Goal: Use online tool/utility: Use online tool/utility

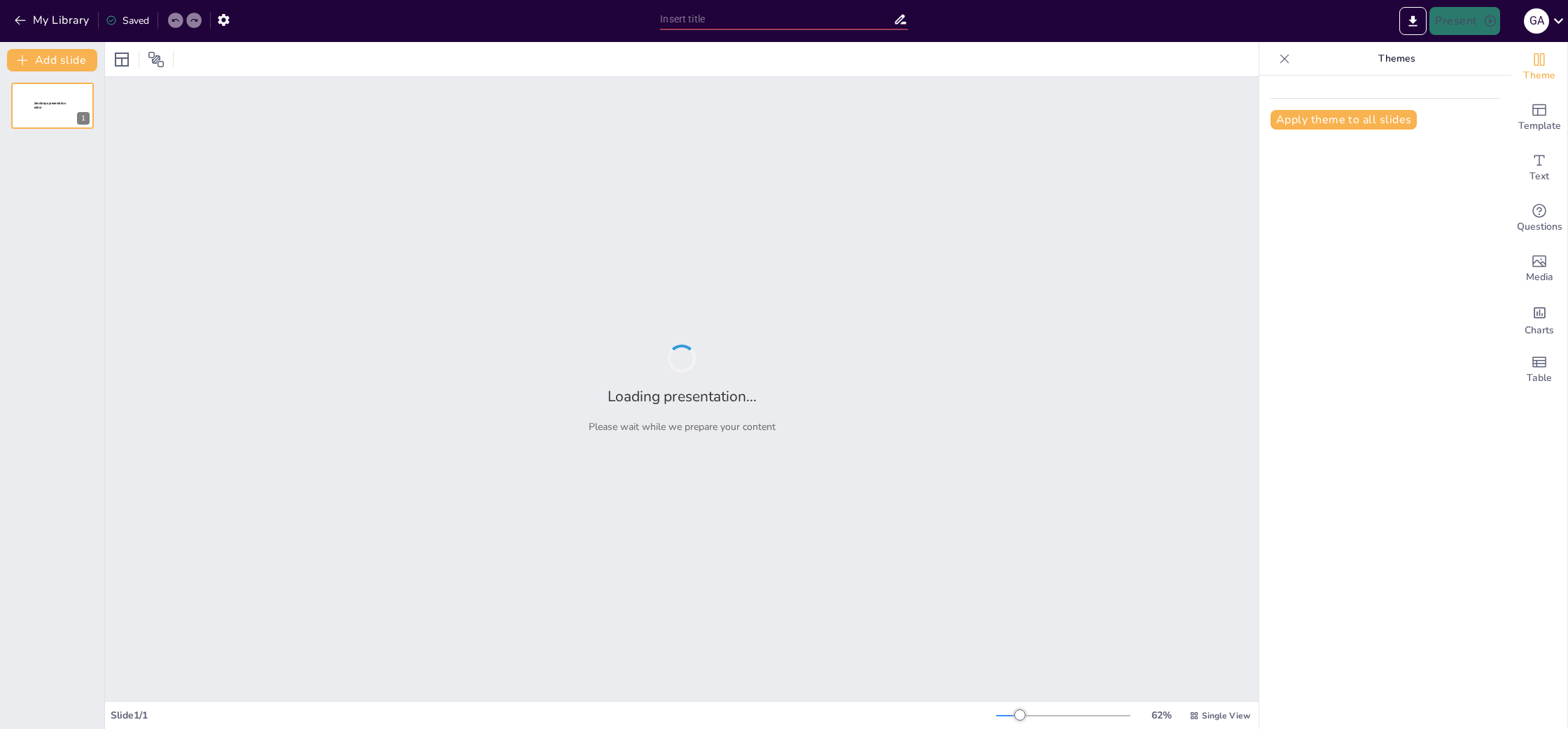
type input "Strategic AI Audits: A Guide to Becoming an AI Transformation Partner"
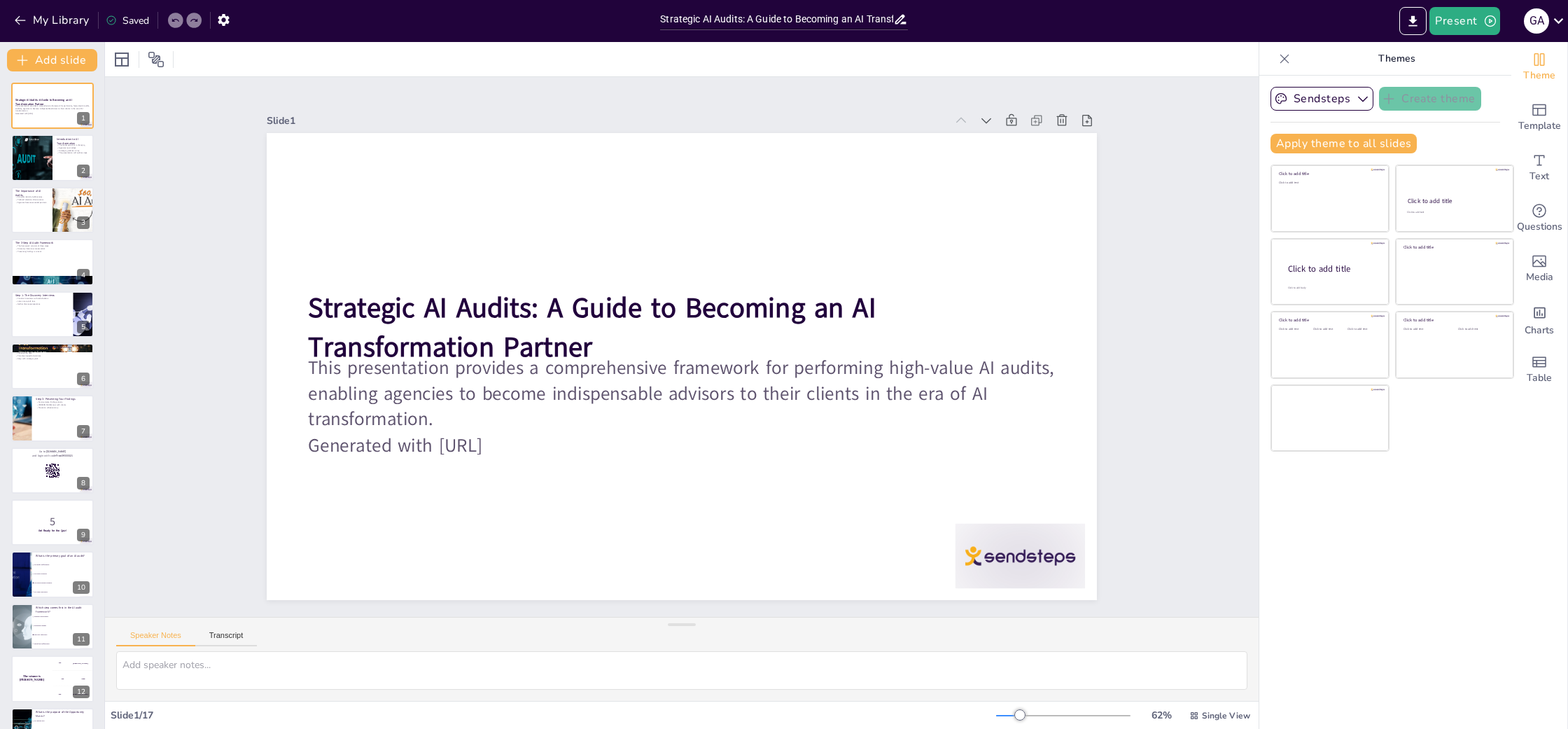
checkbox input "true"
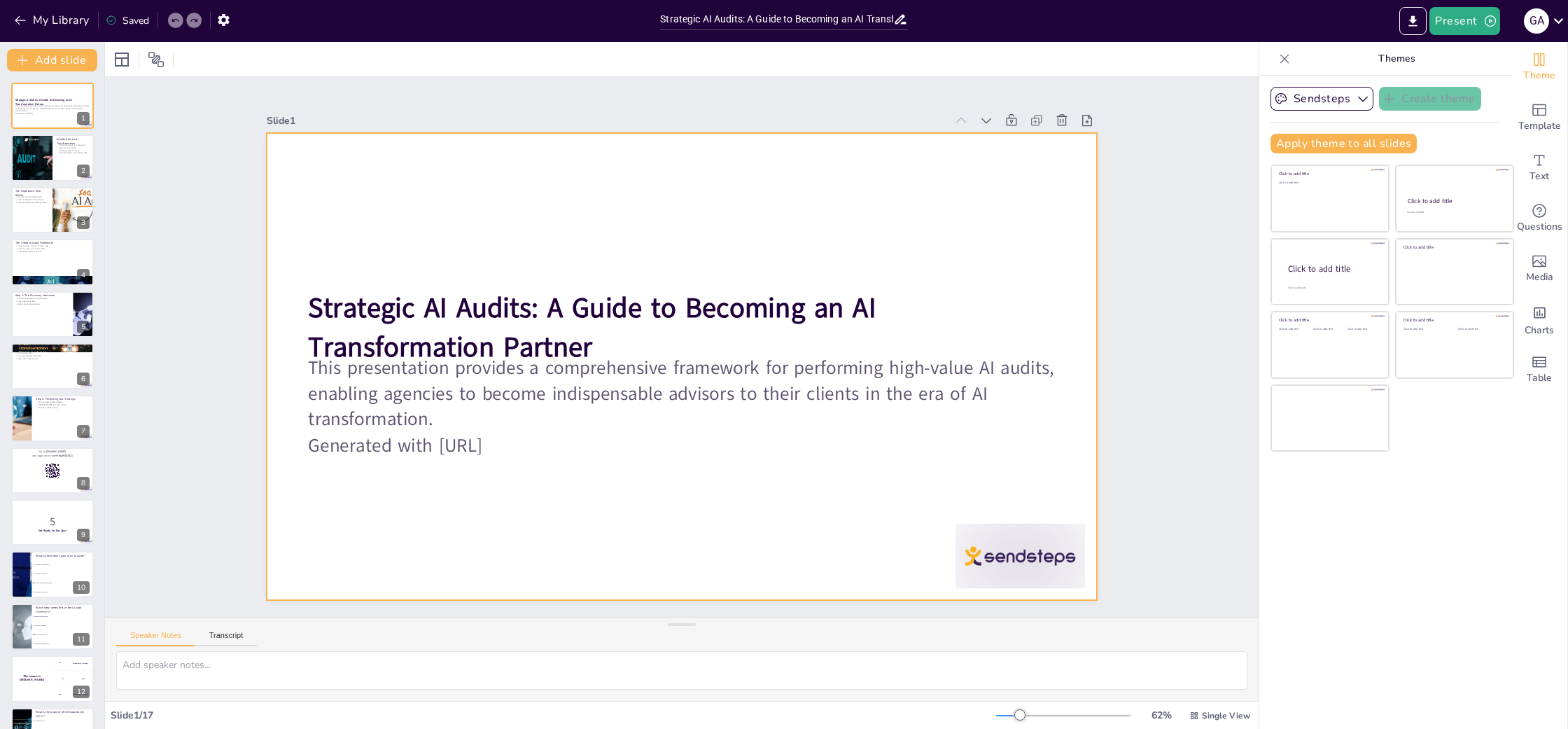
checkbox input "true"
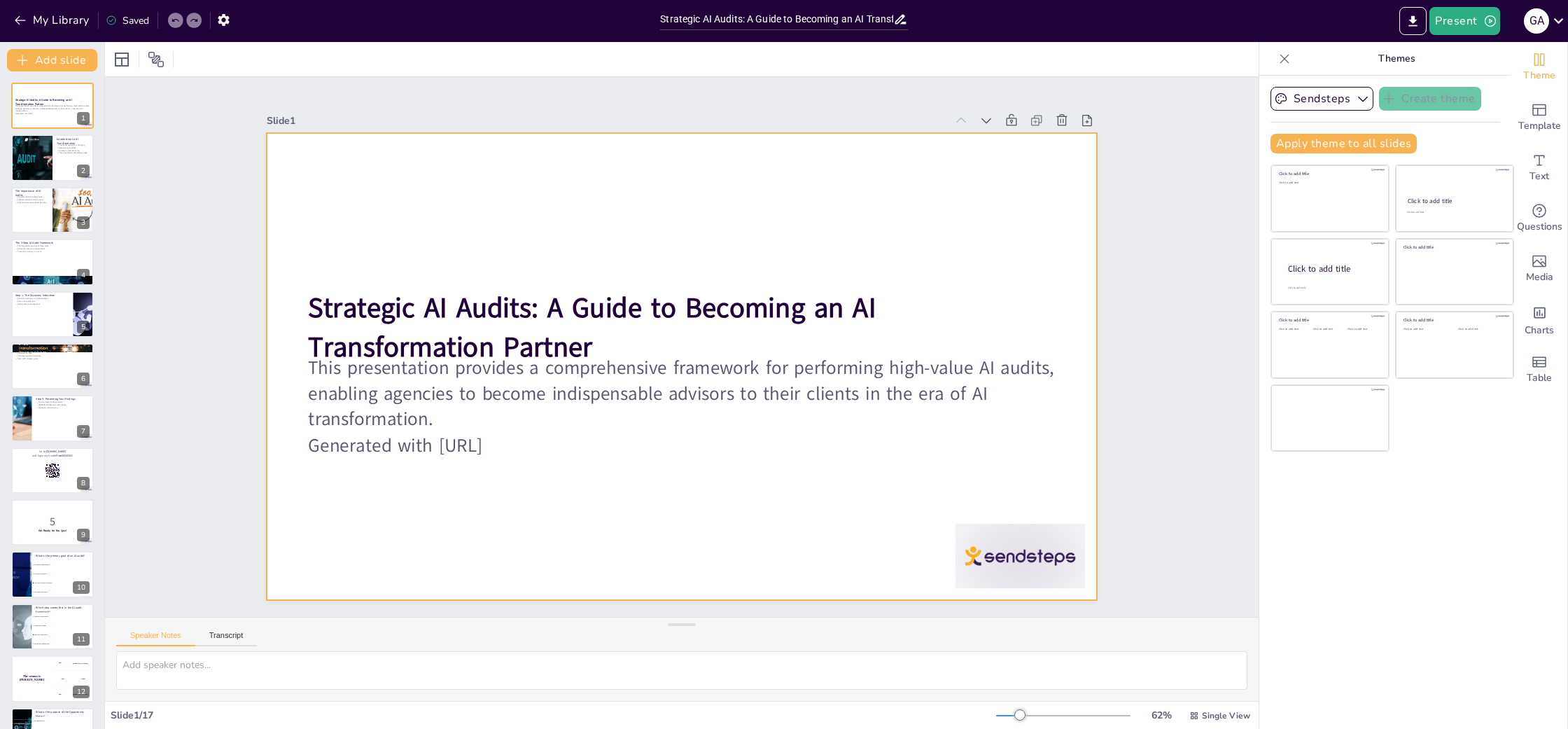
checkbox input "true"
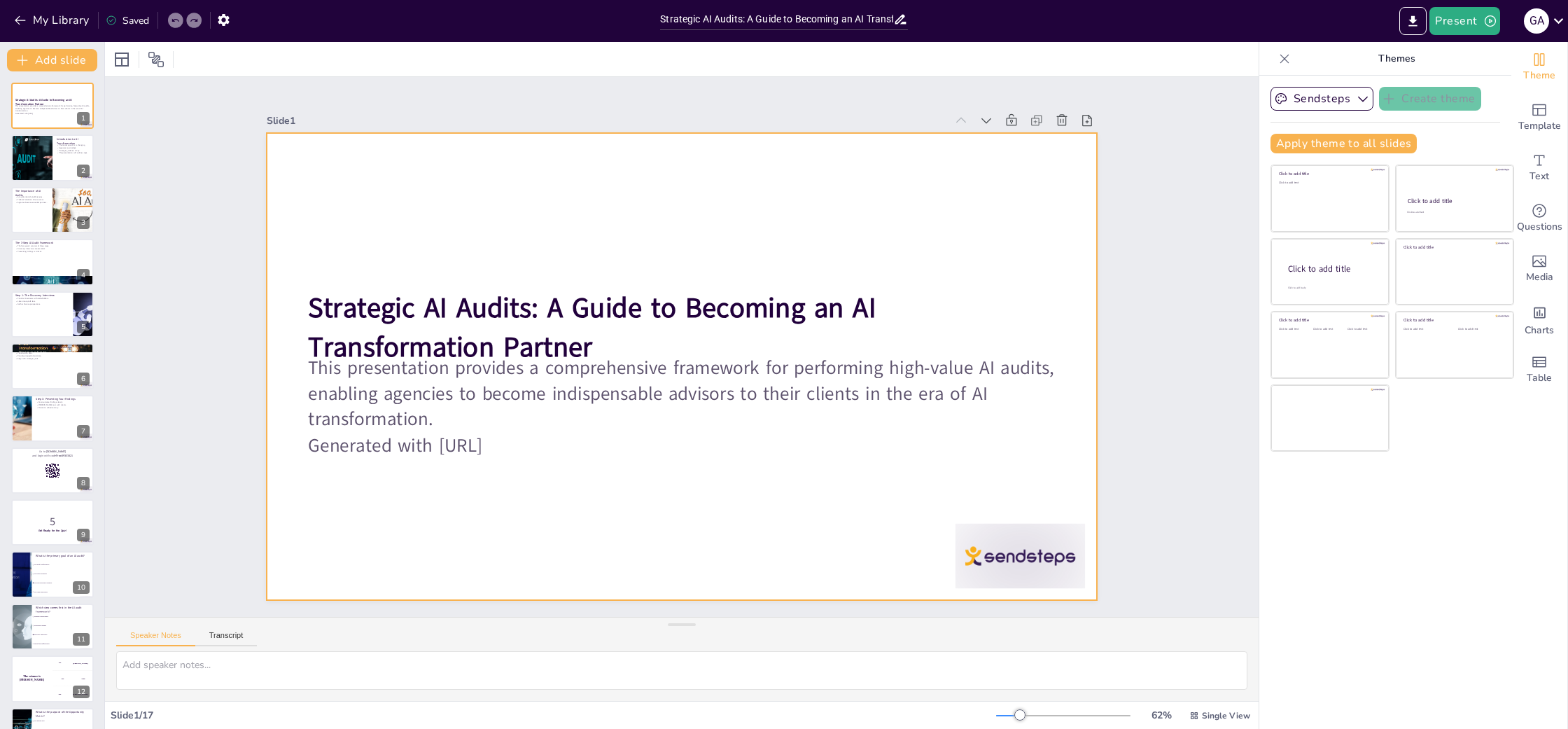
checkbox input "true"
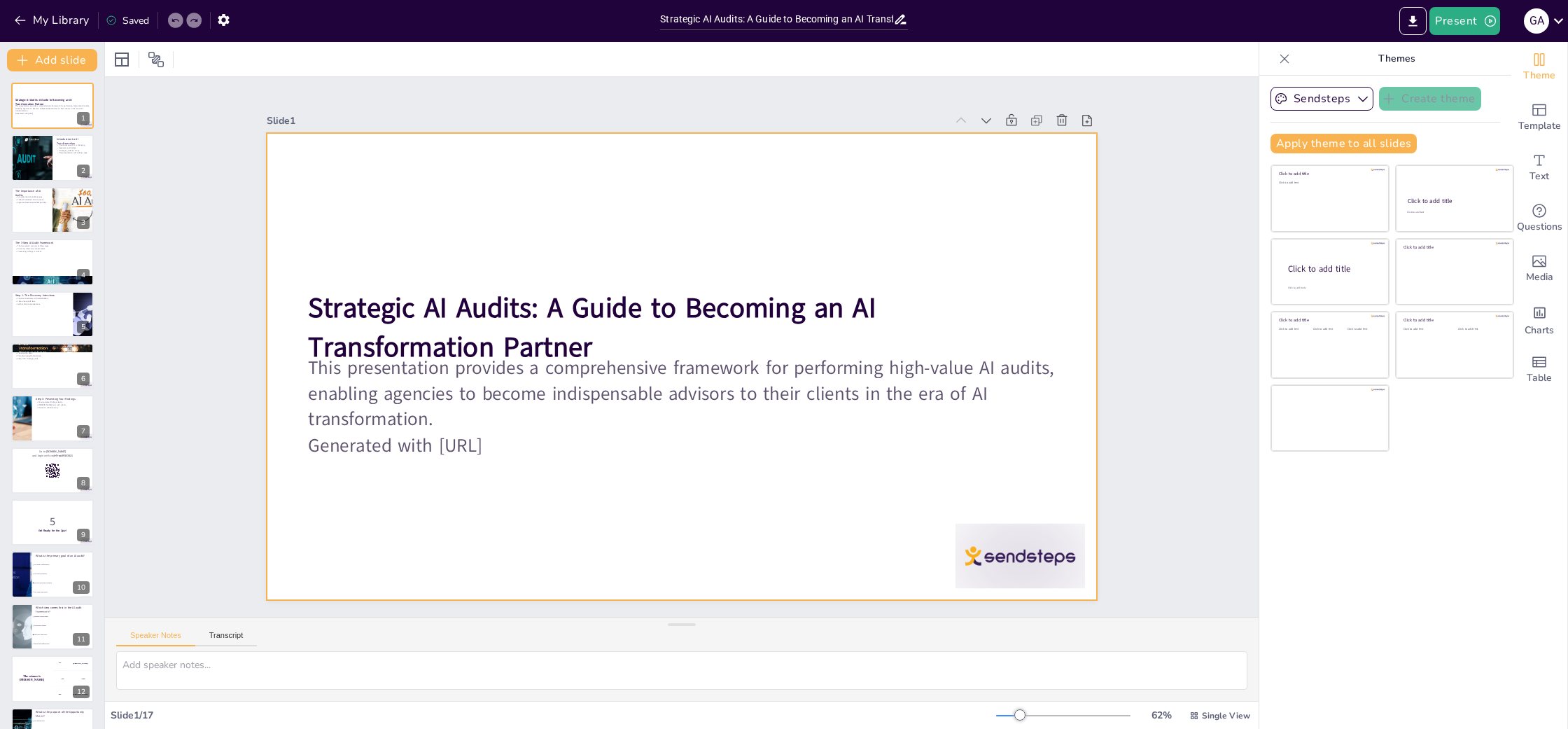
checkbox input "true"
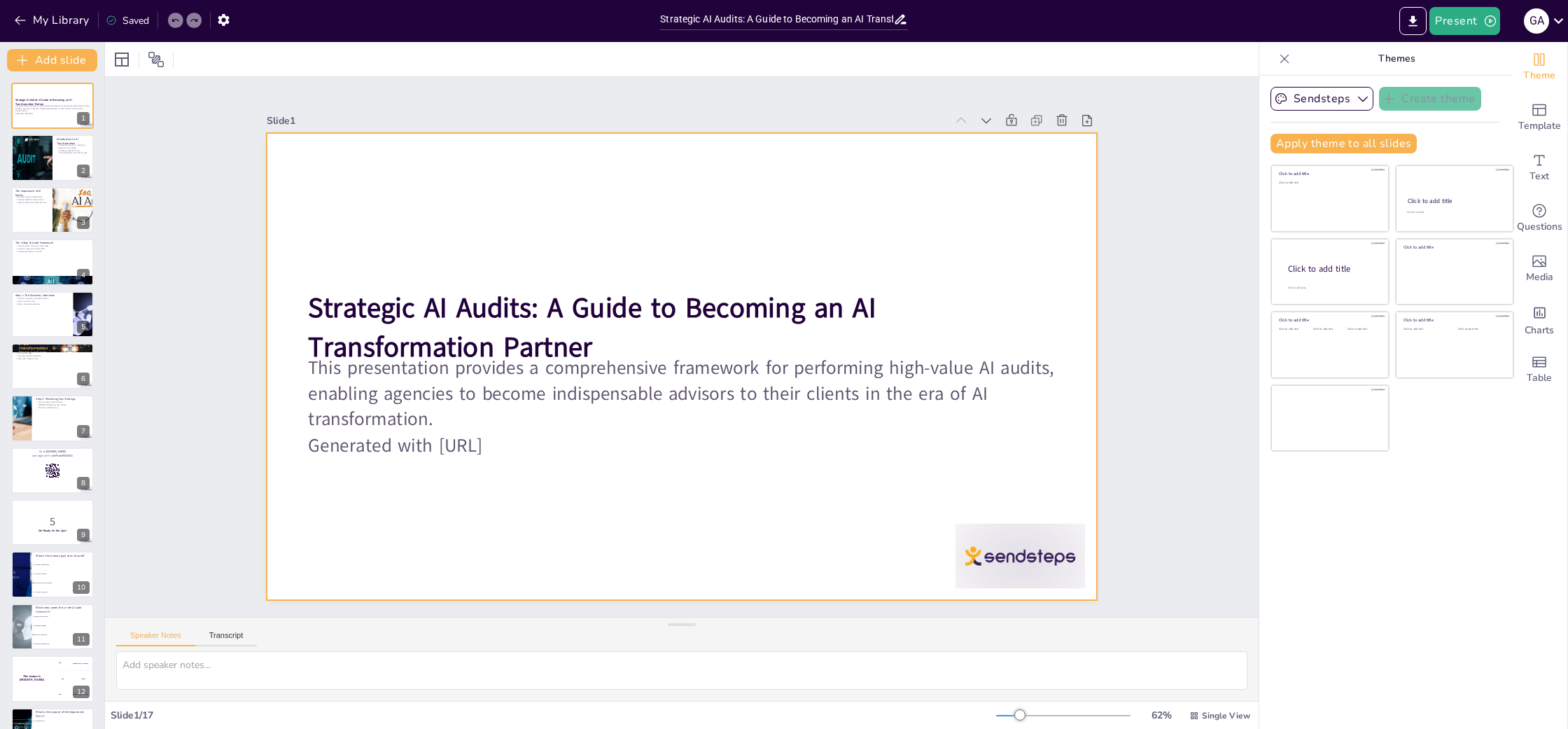
checkbox input "true"
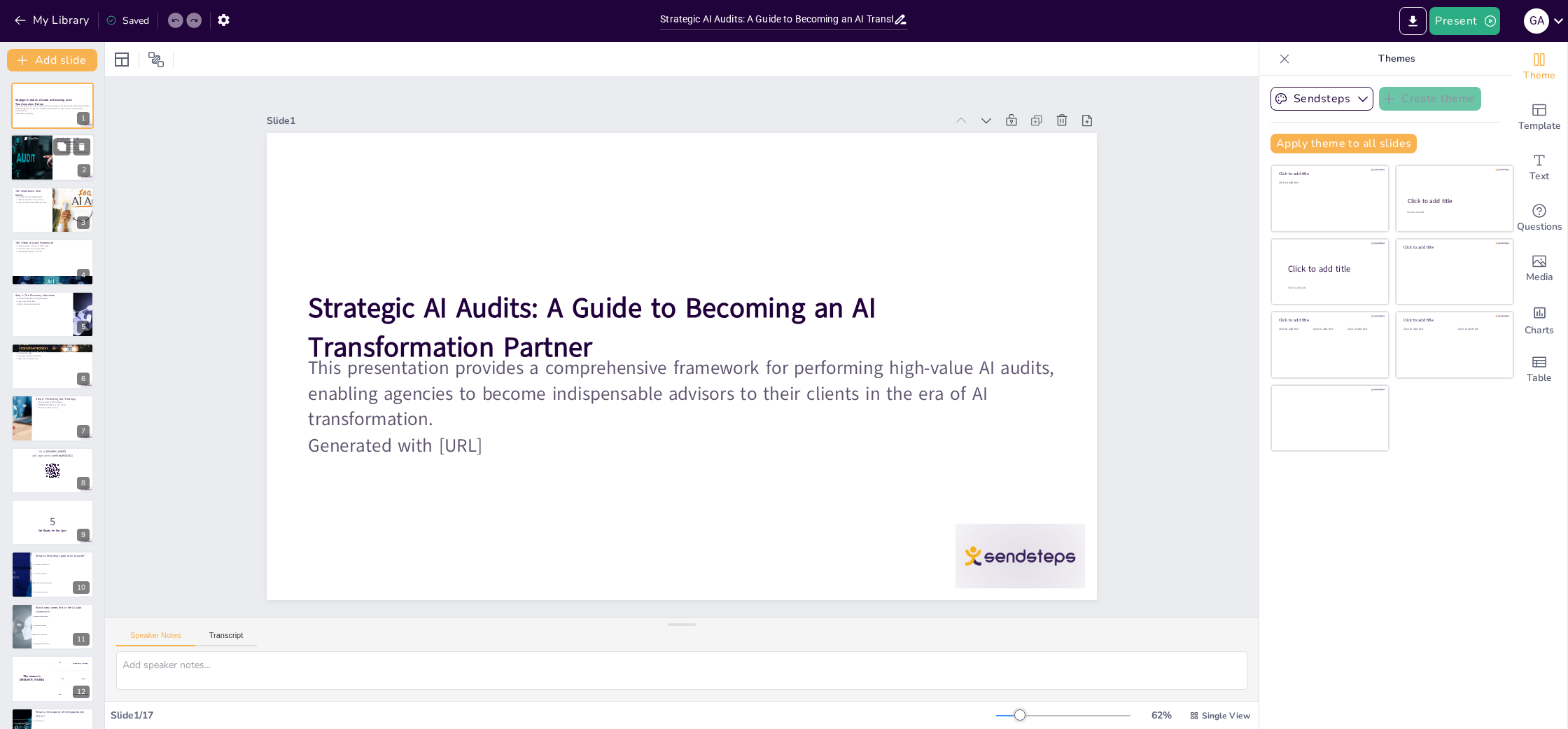
checkbox input "true"
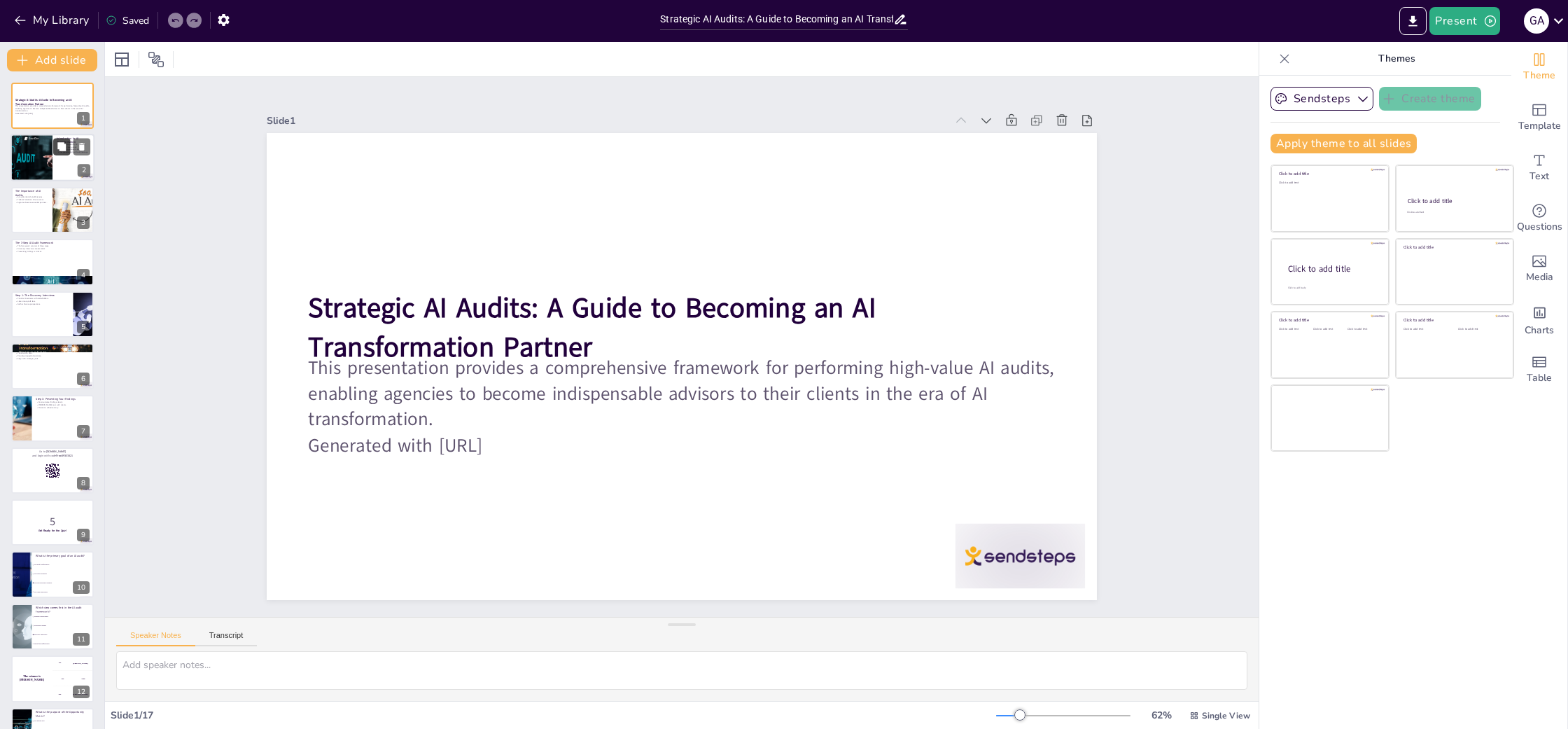
checkbox input "true"
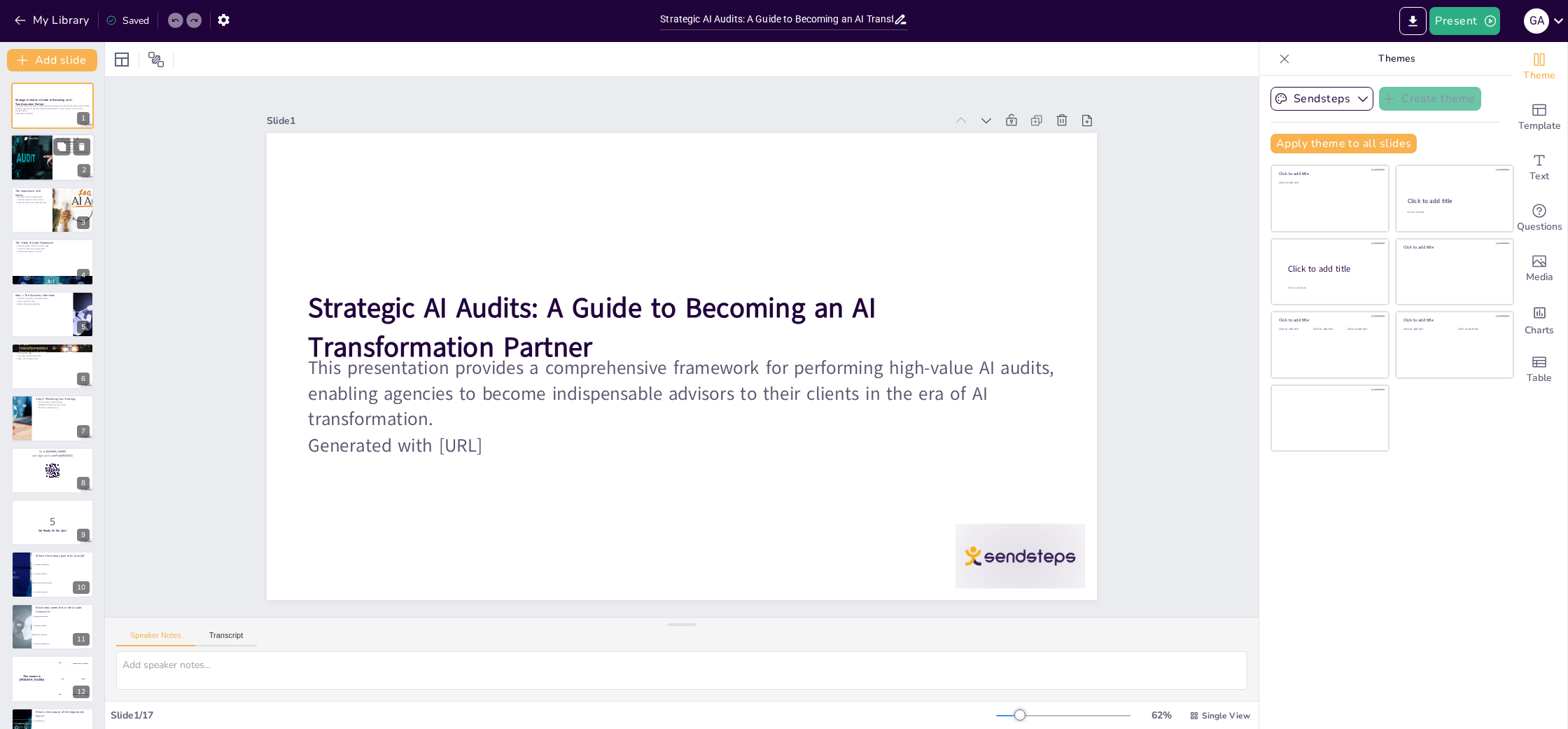
checkbox input "true"
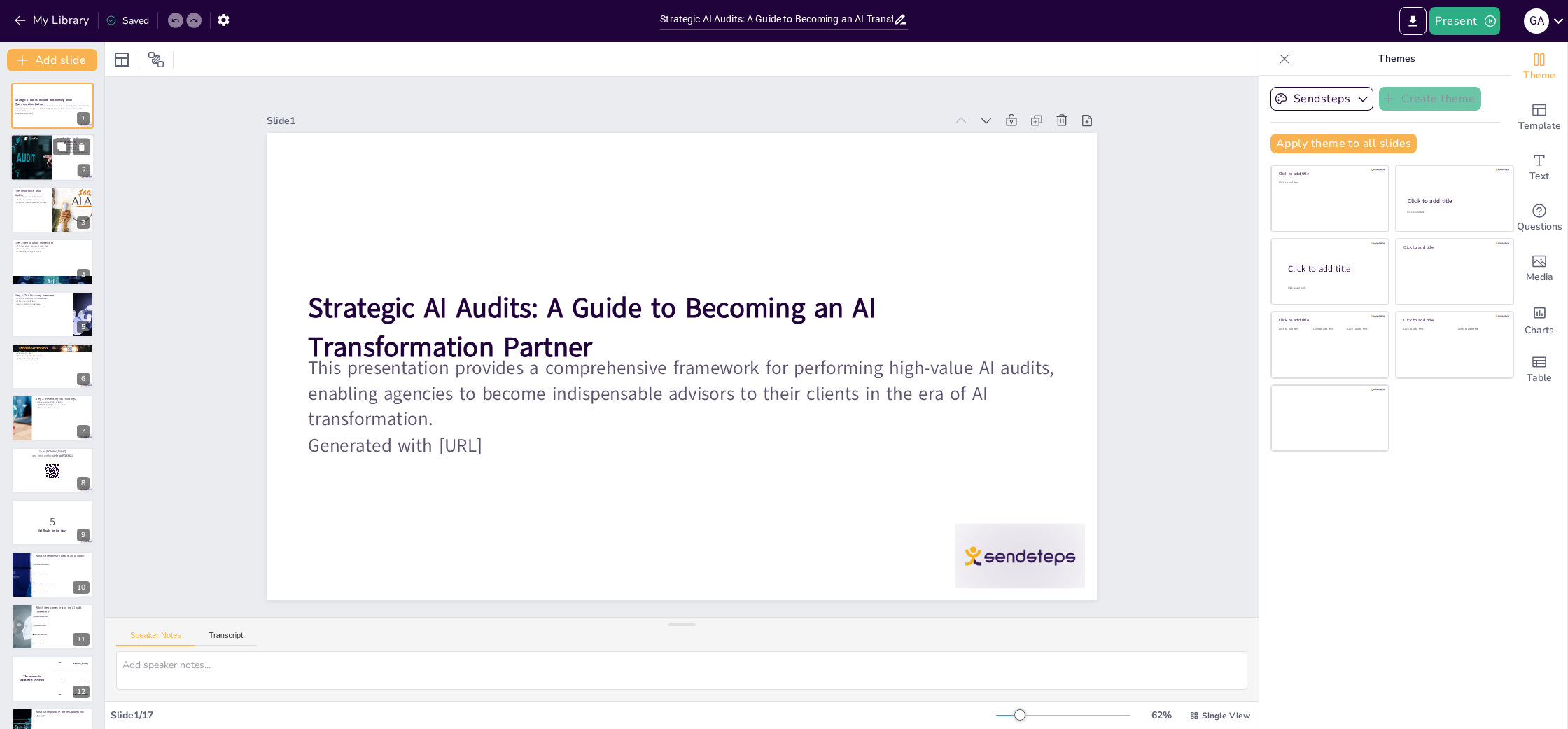
checkbox input "true"
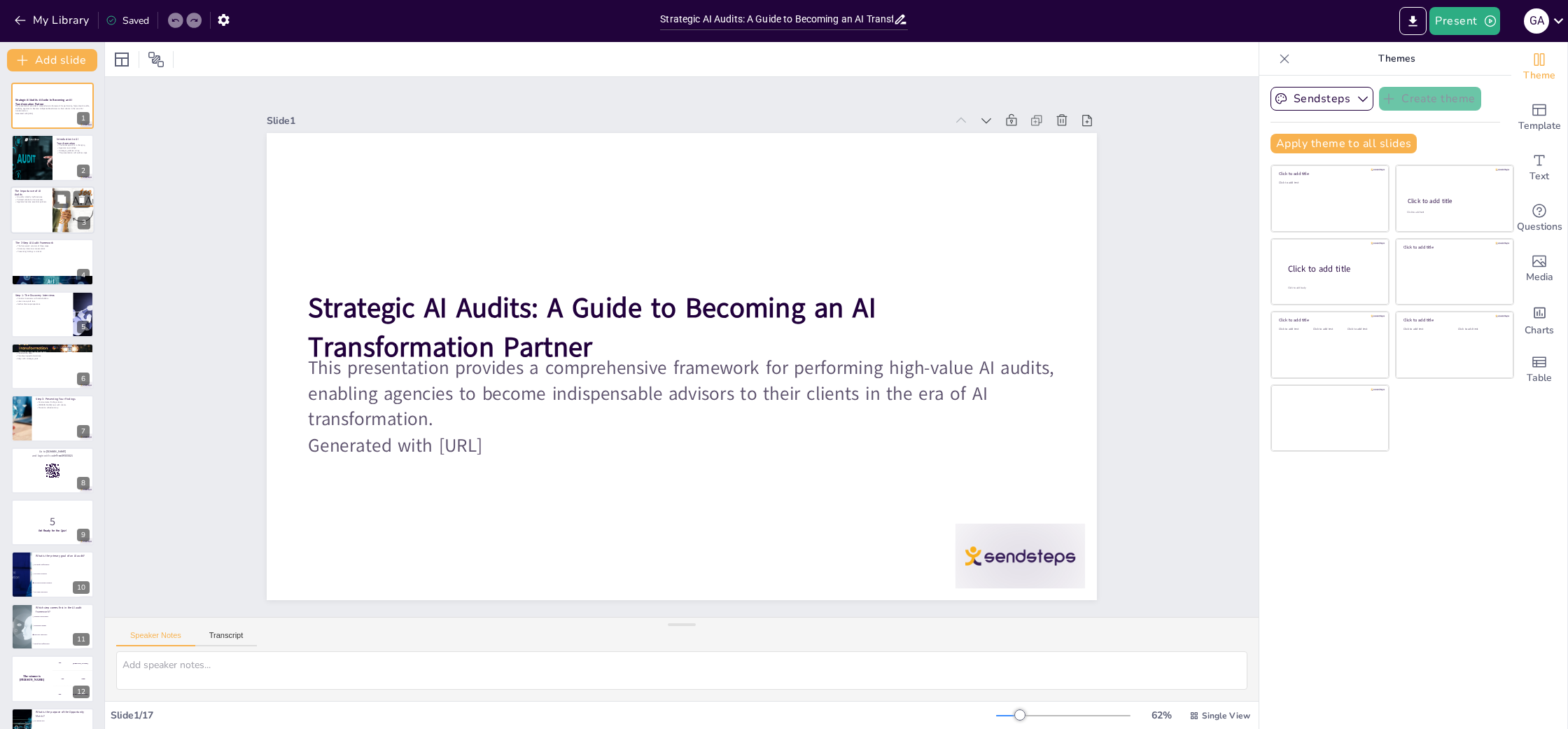
checkbox input "true"
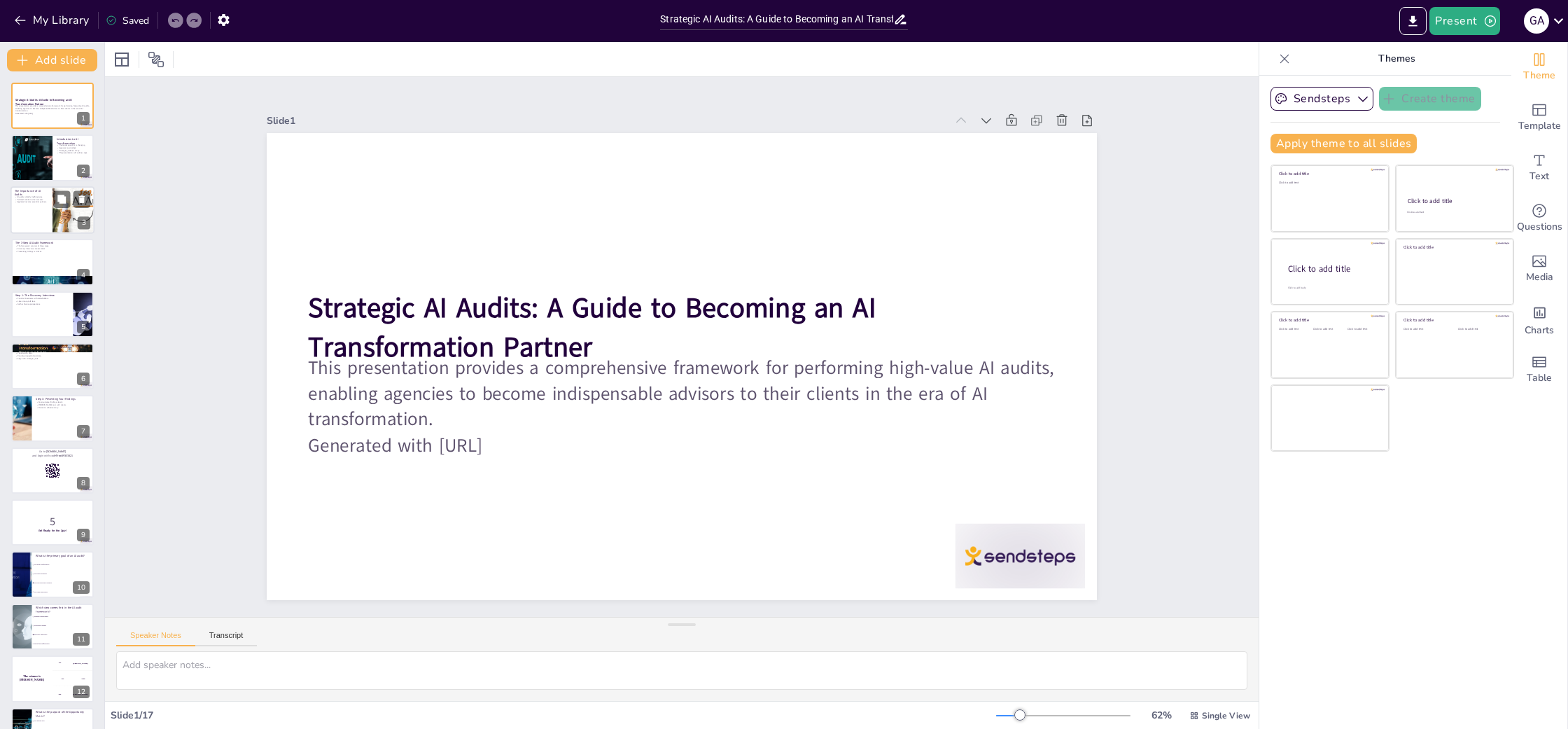
checkbox input "true"
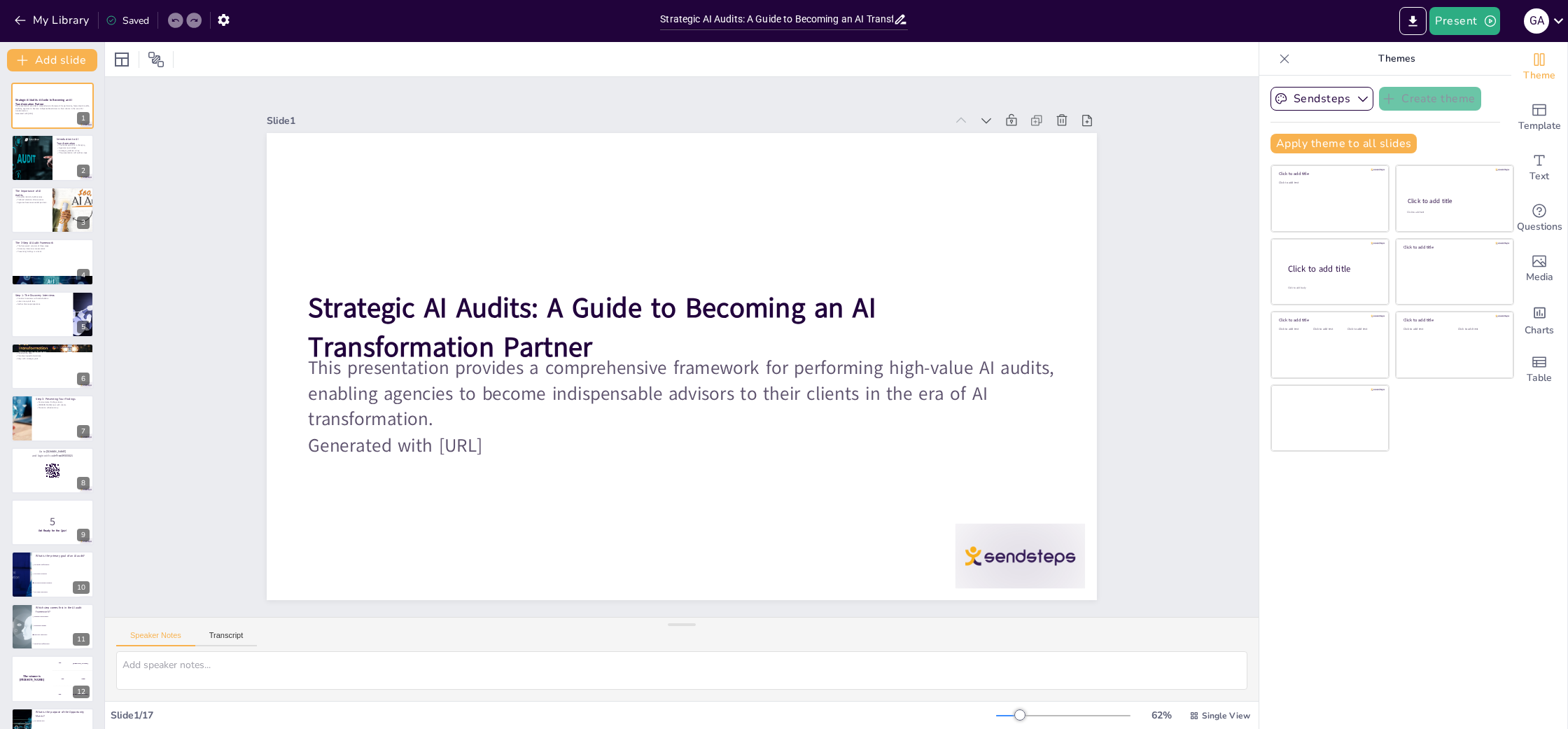
checkbox input "true"
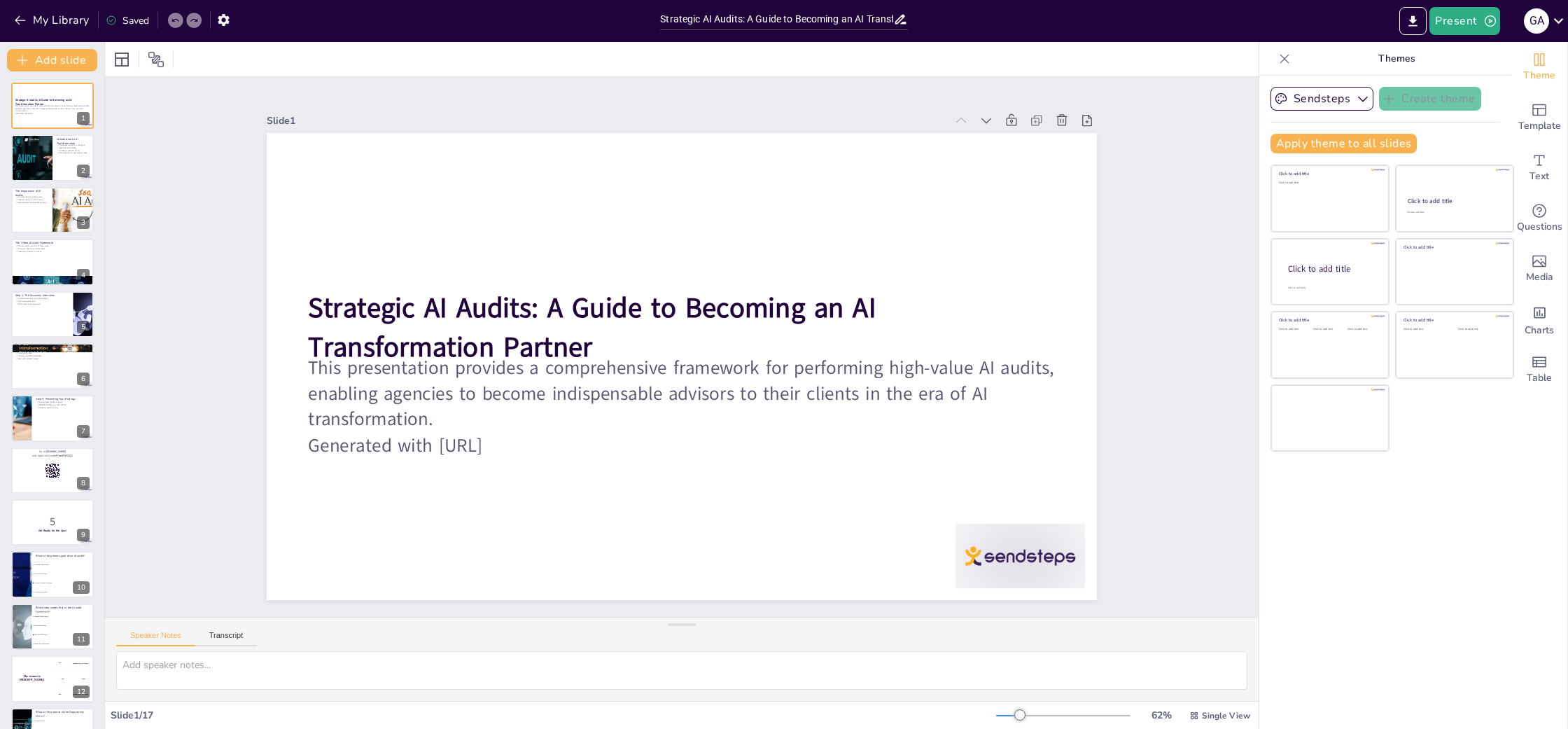
checkbox input "true"
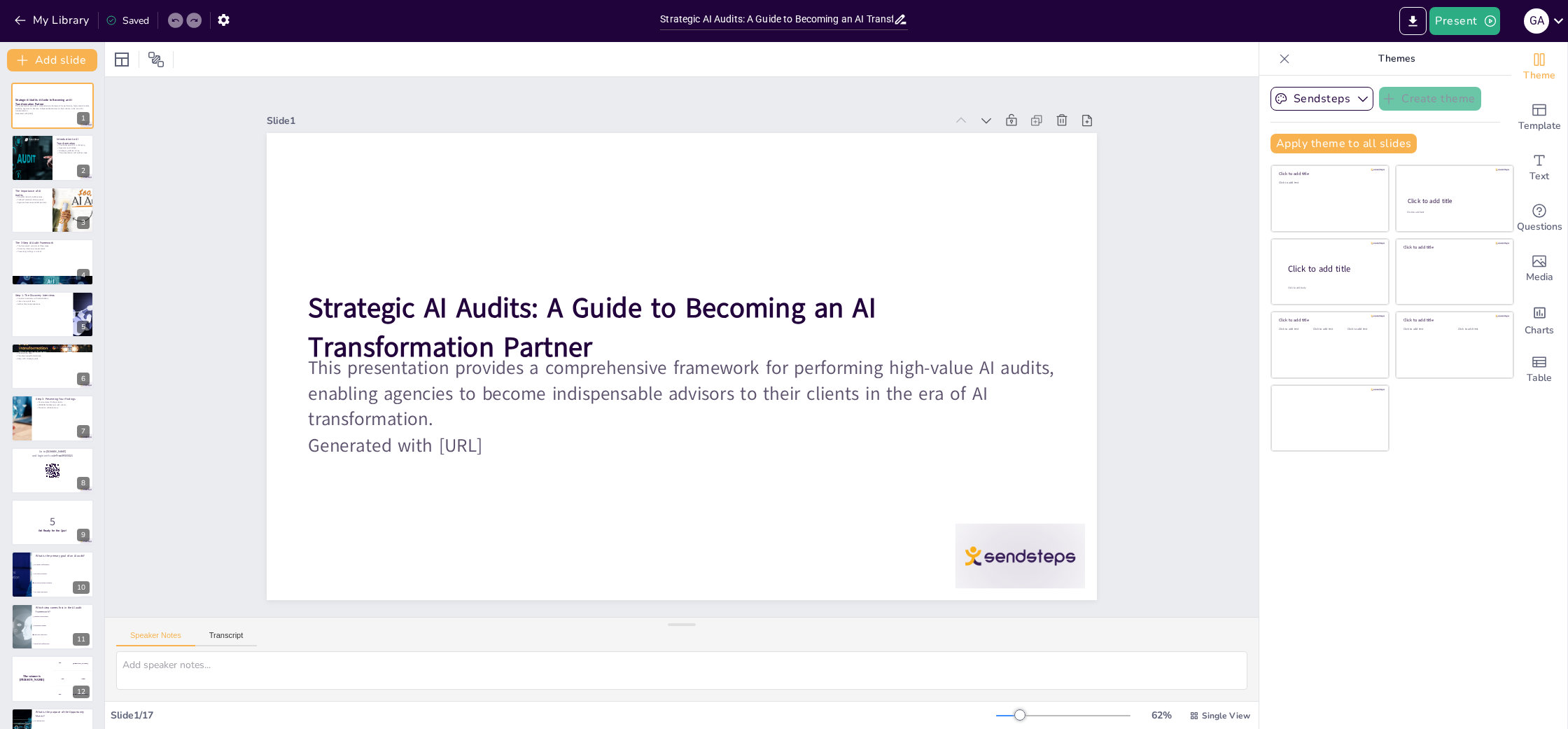
checkbox input "true"
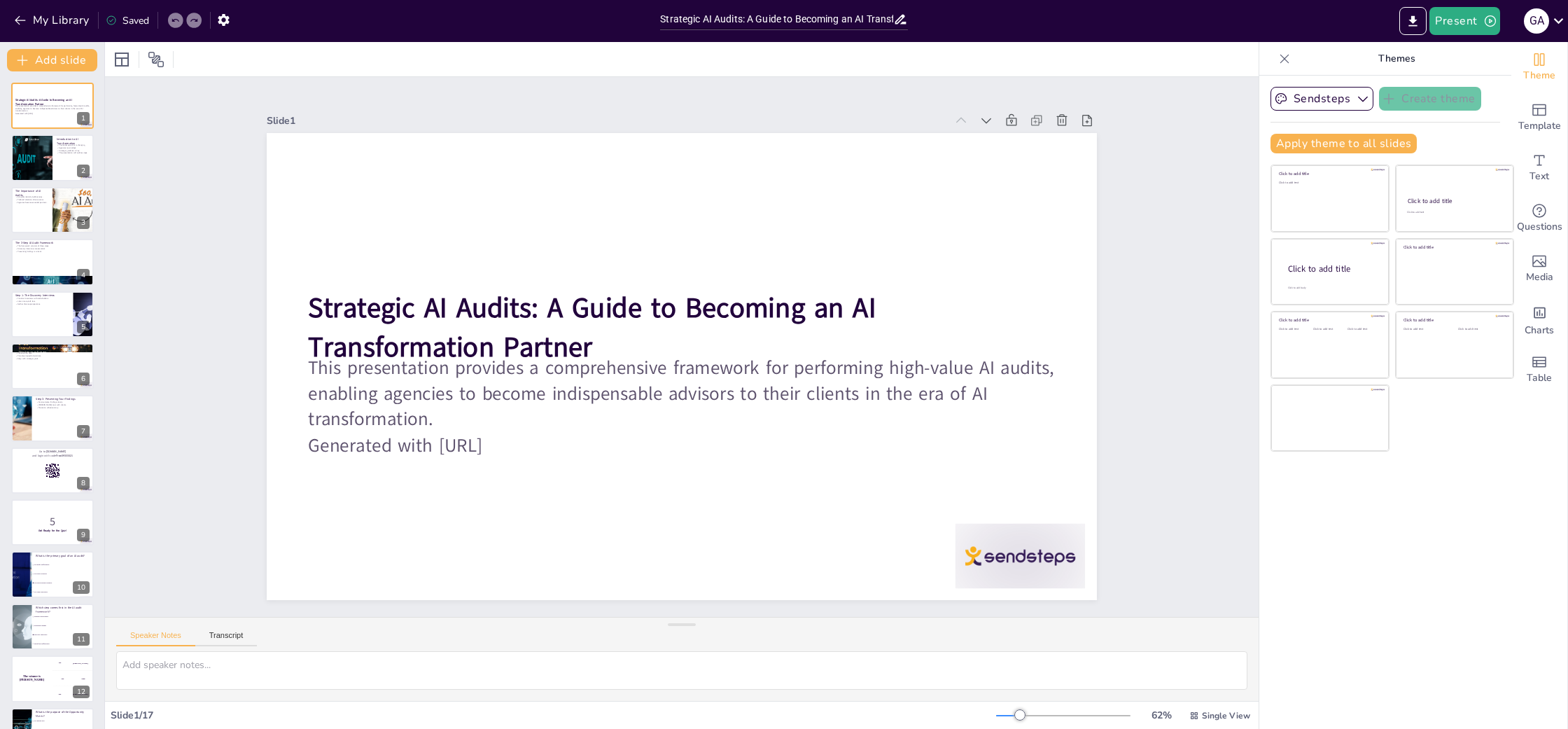
checkbox input "true"
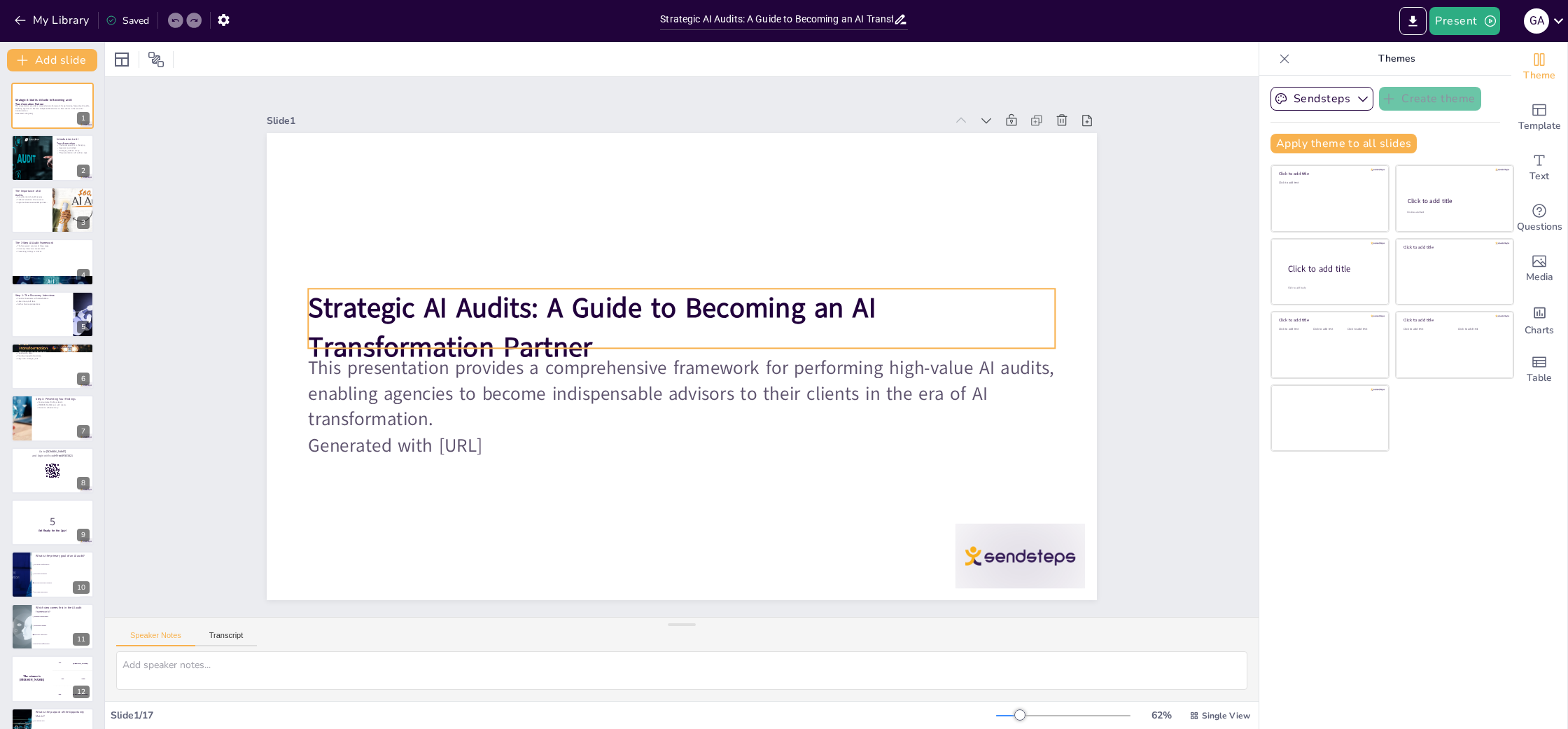
checkbox input "true"
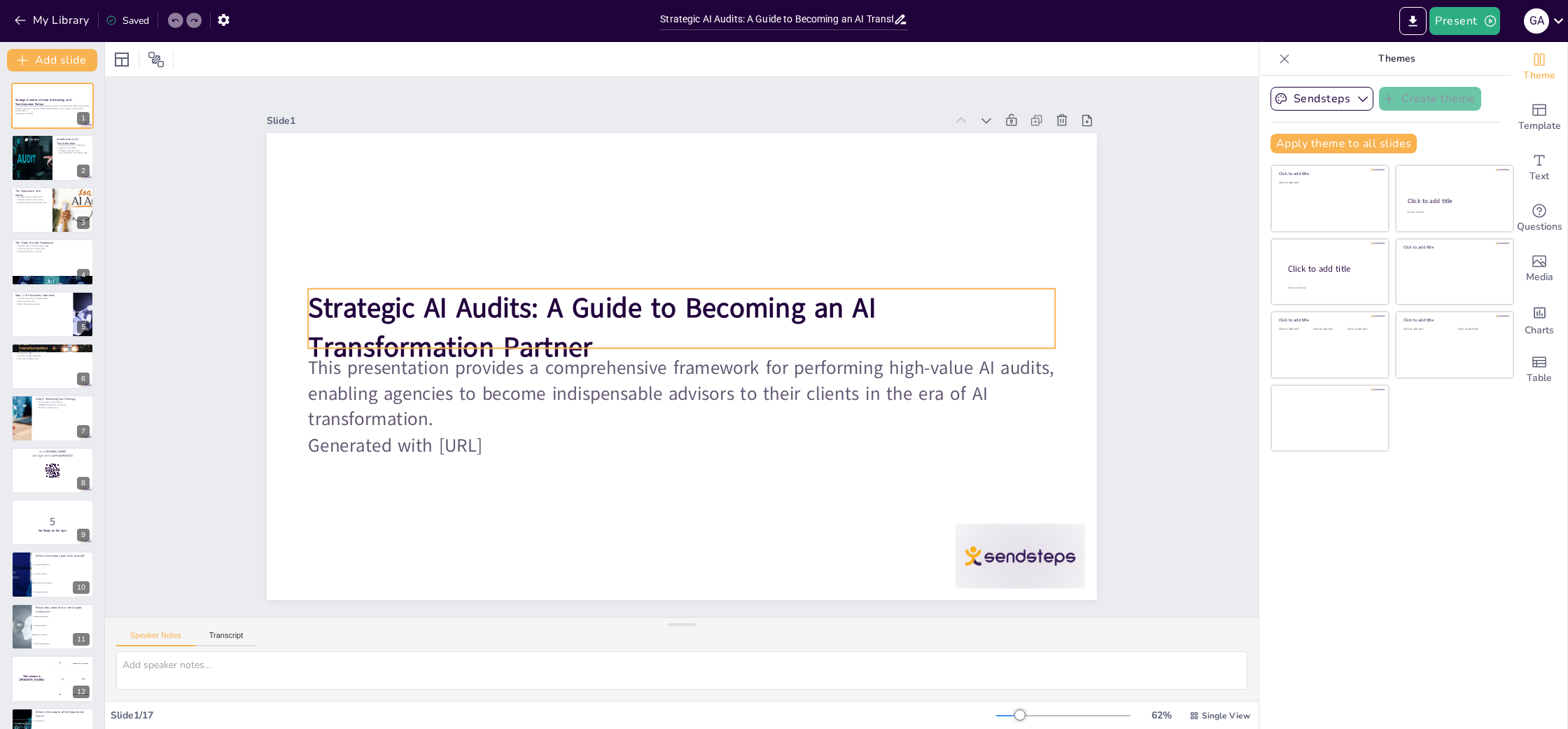
checkbox input "true"
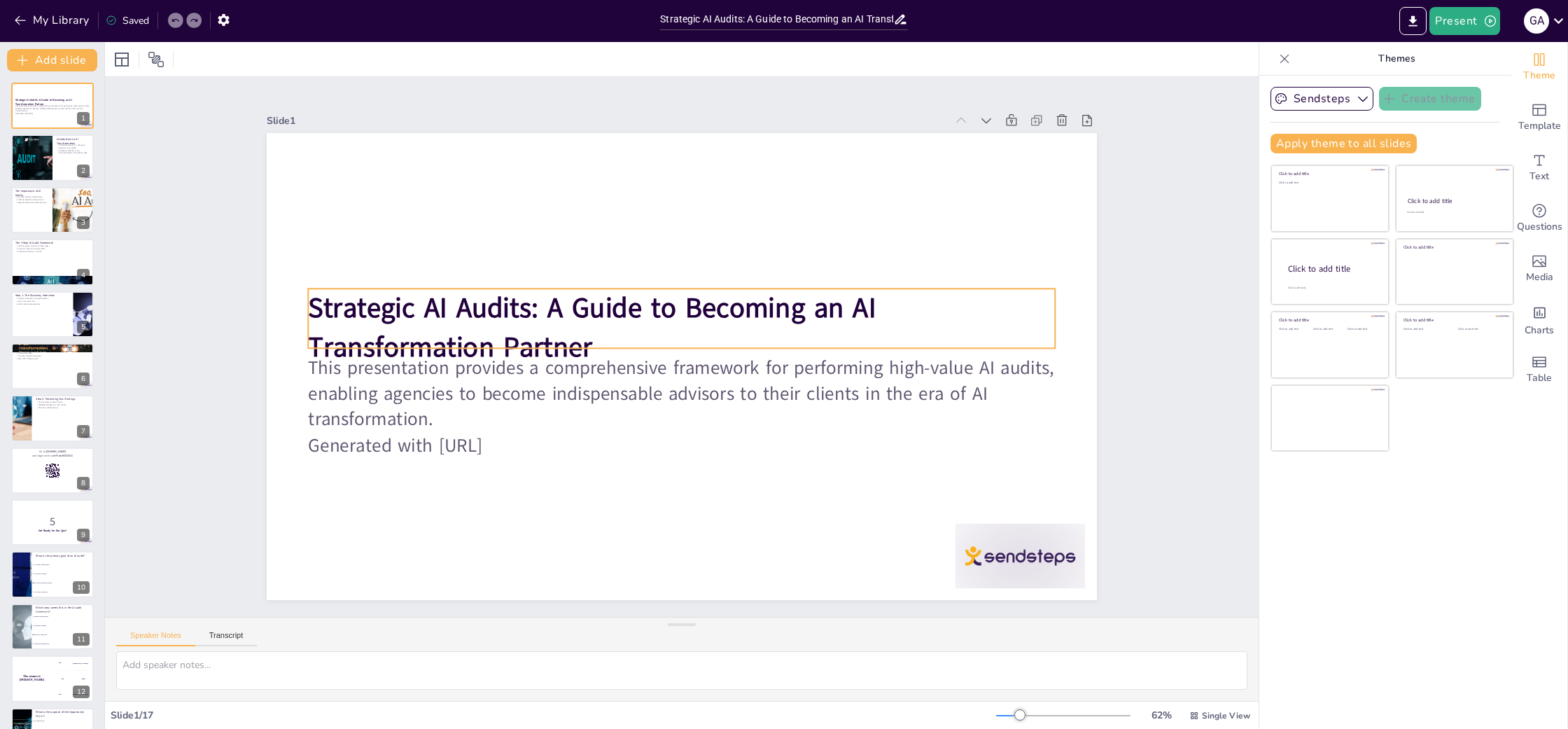
checkbox input "true"
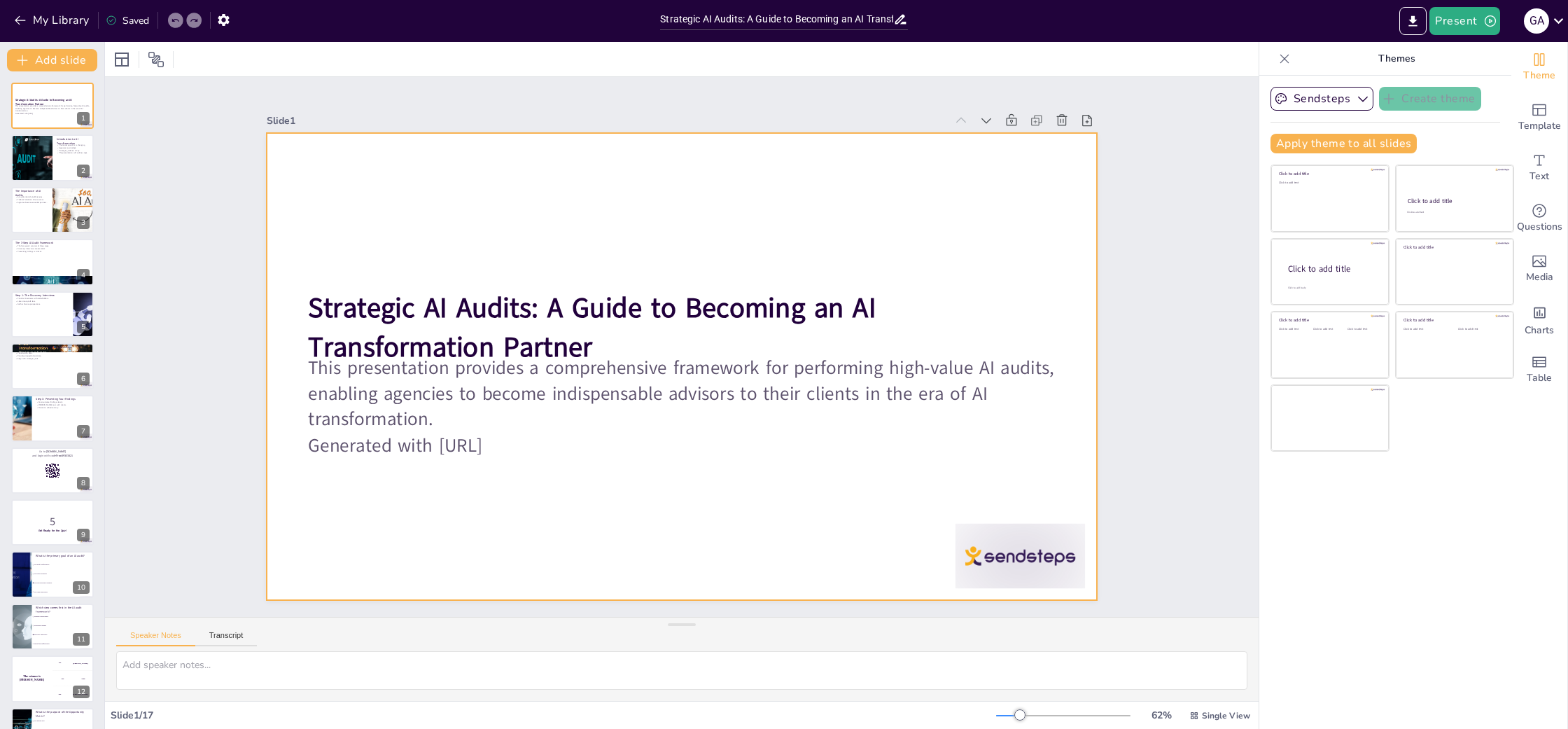
checkbox input "true"
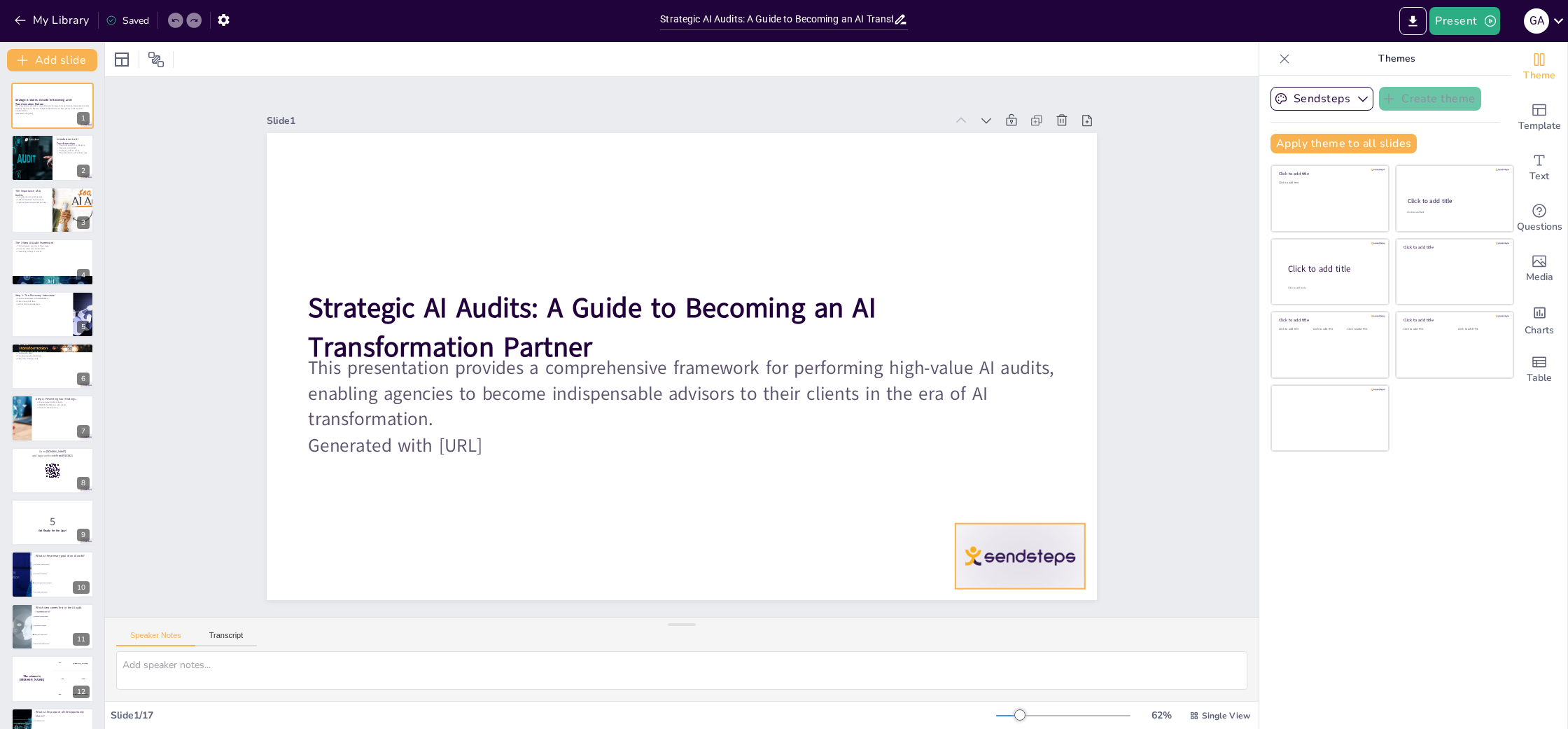
checkbox input "true"
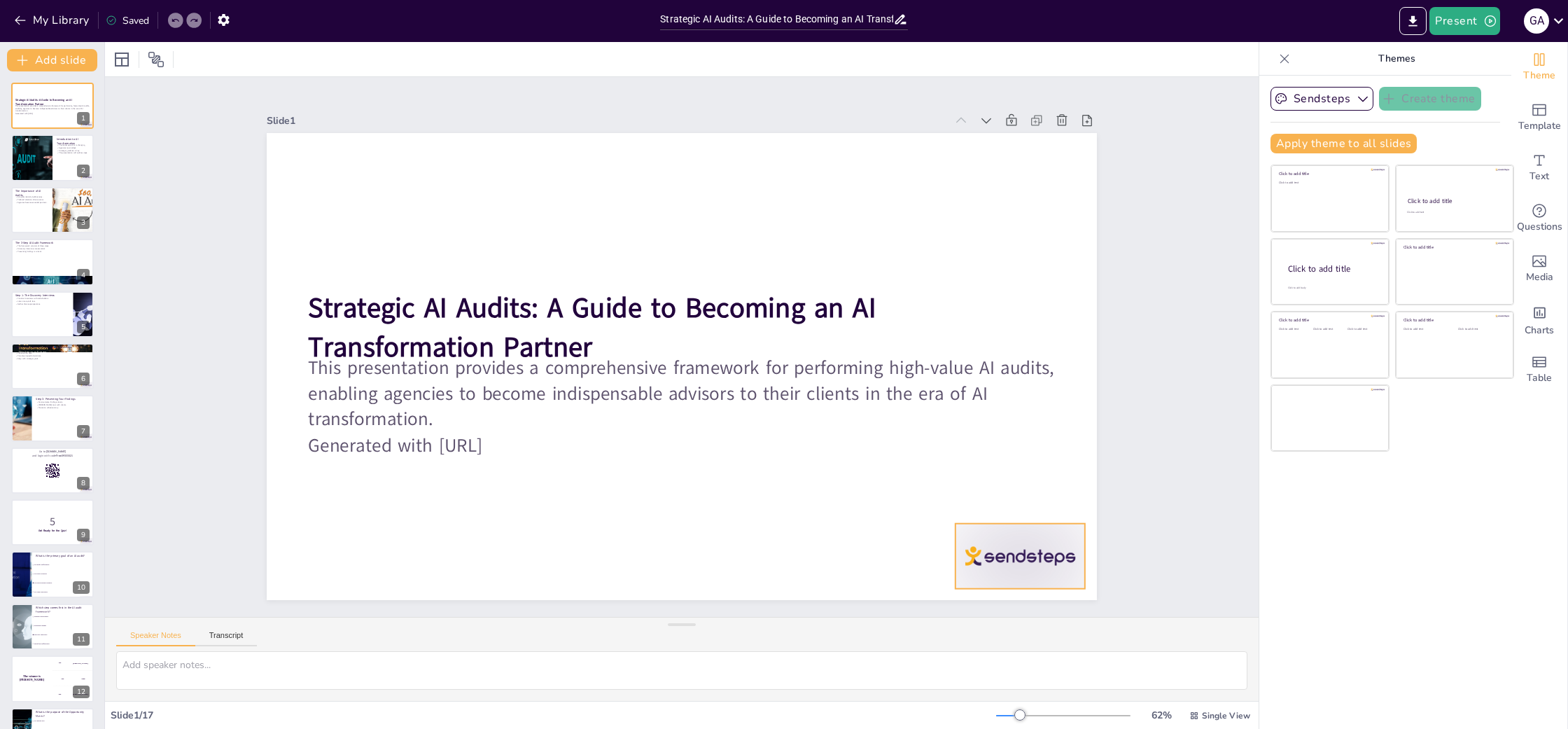
checkbox input "true"
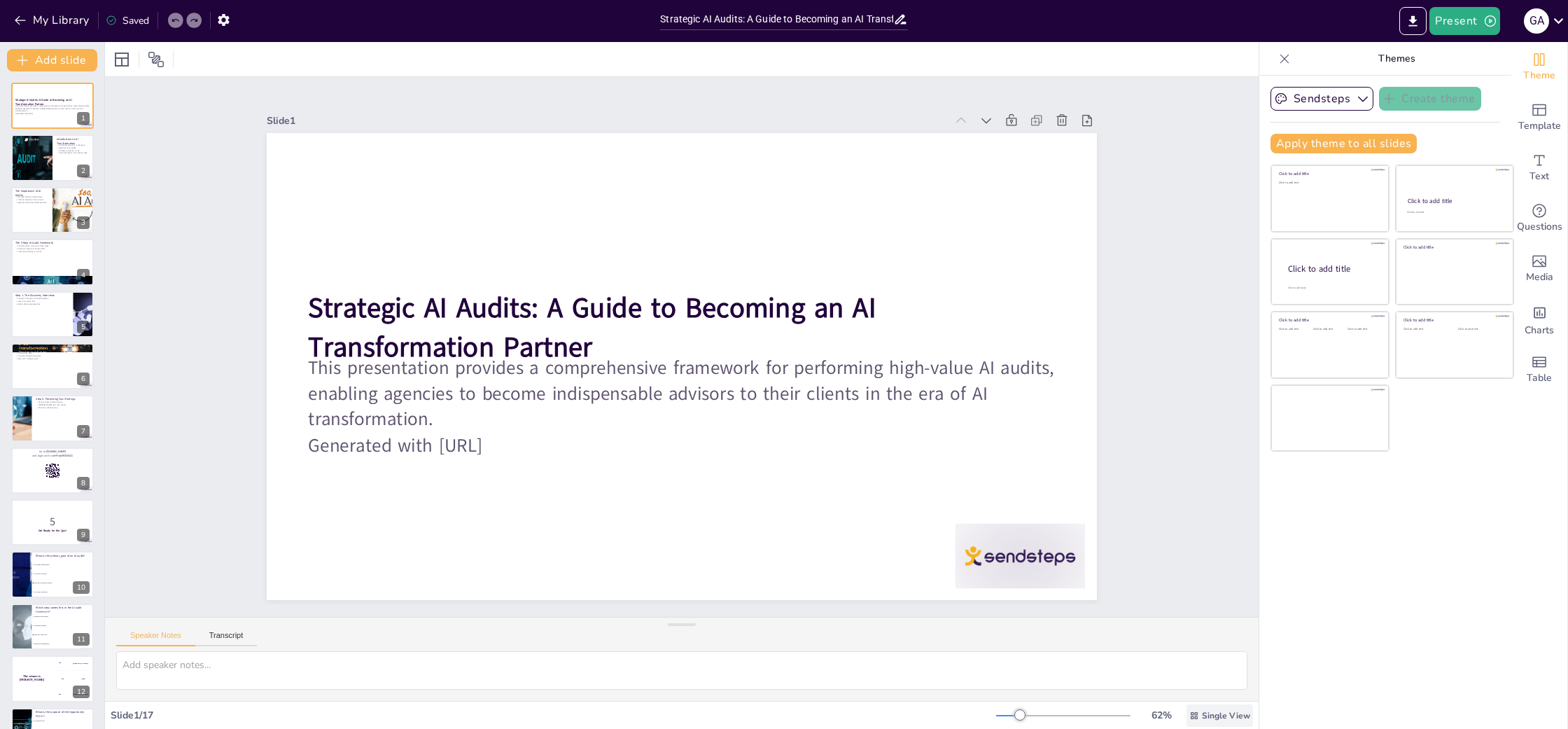
click at [1206, 716] on span "Single View" at bounding box center [1226, 715] width 48 height 11
checkbox input "true"
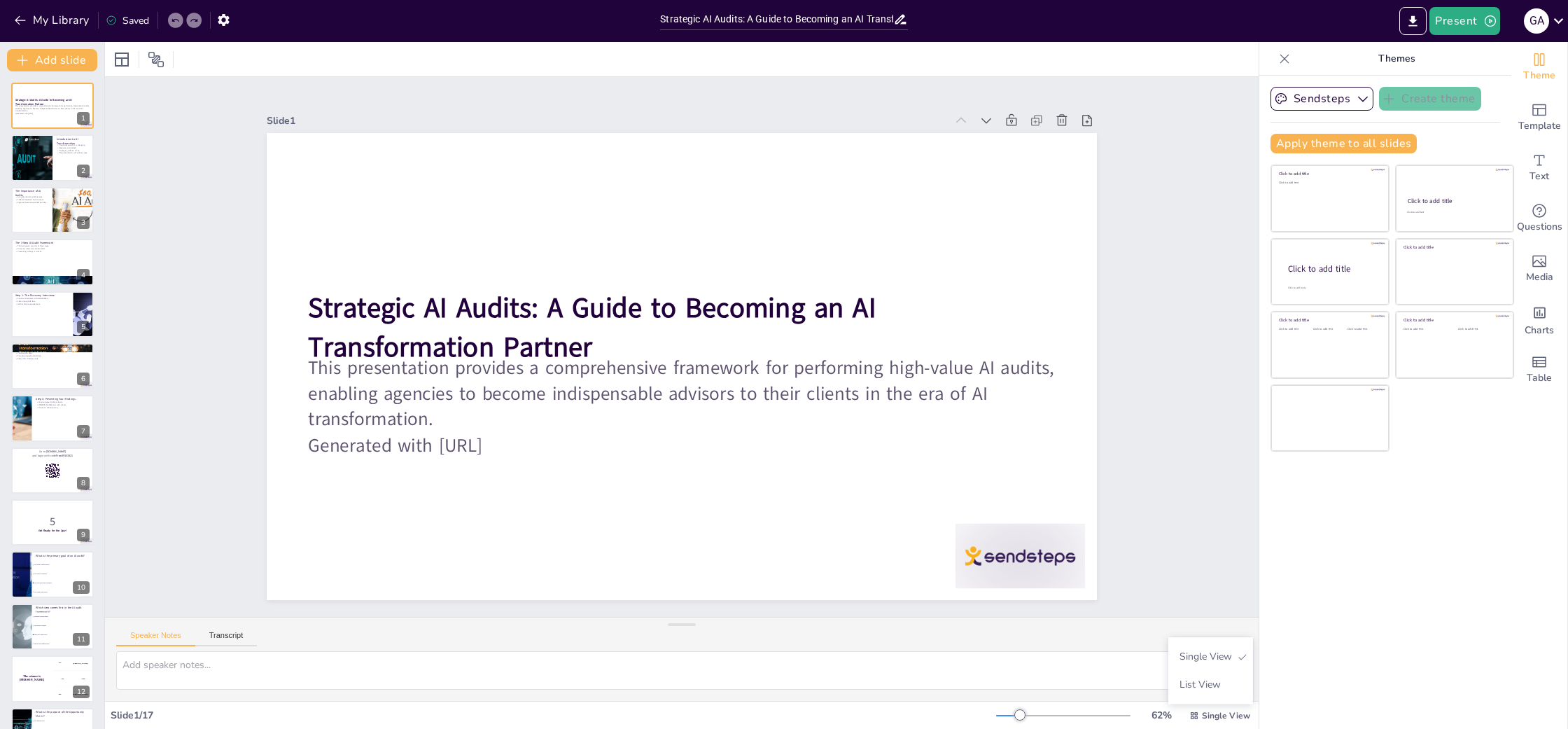
checkbox input "true"
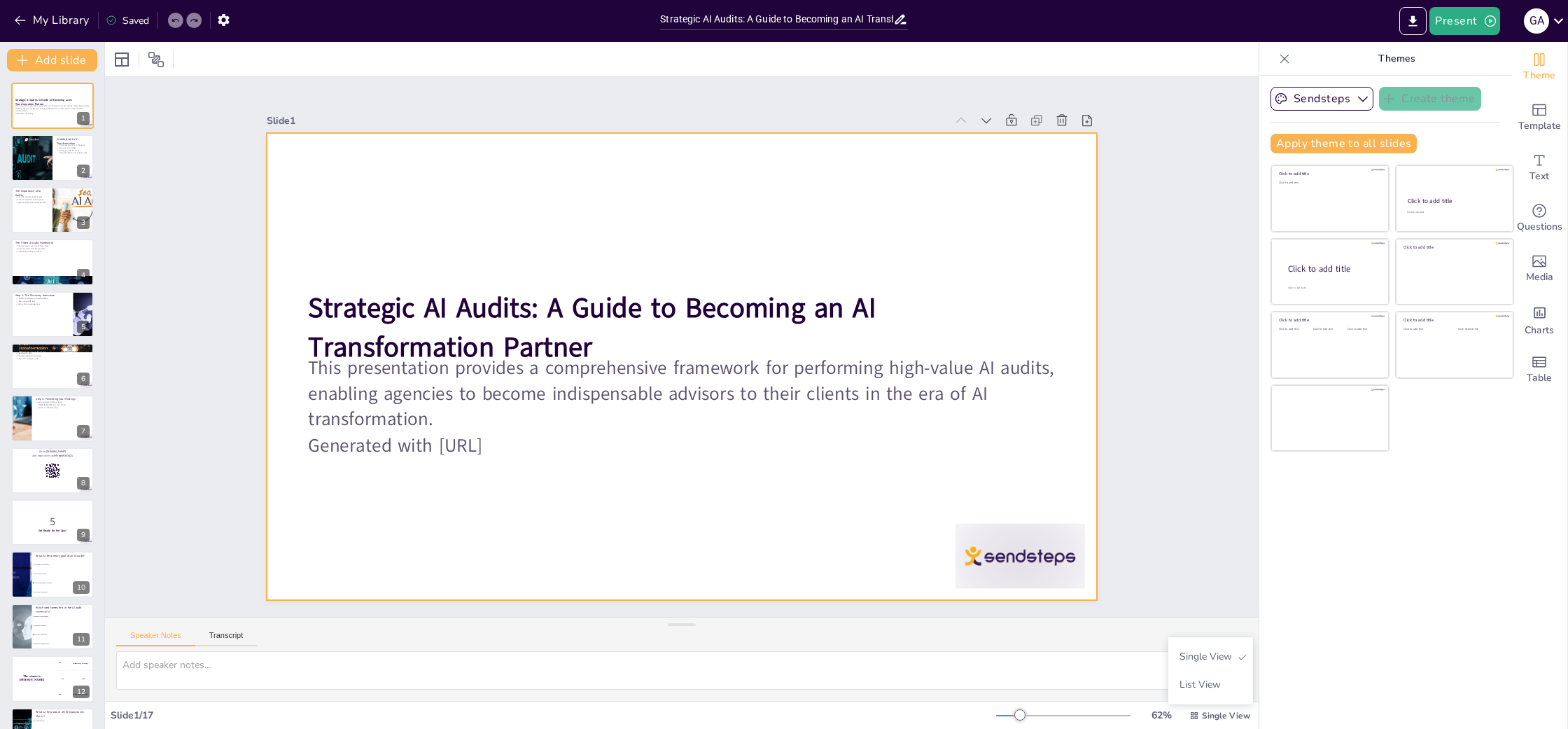
checkbox input "true"
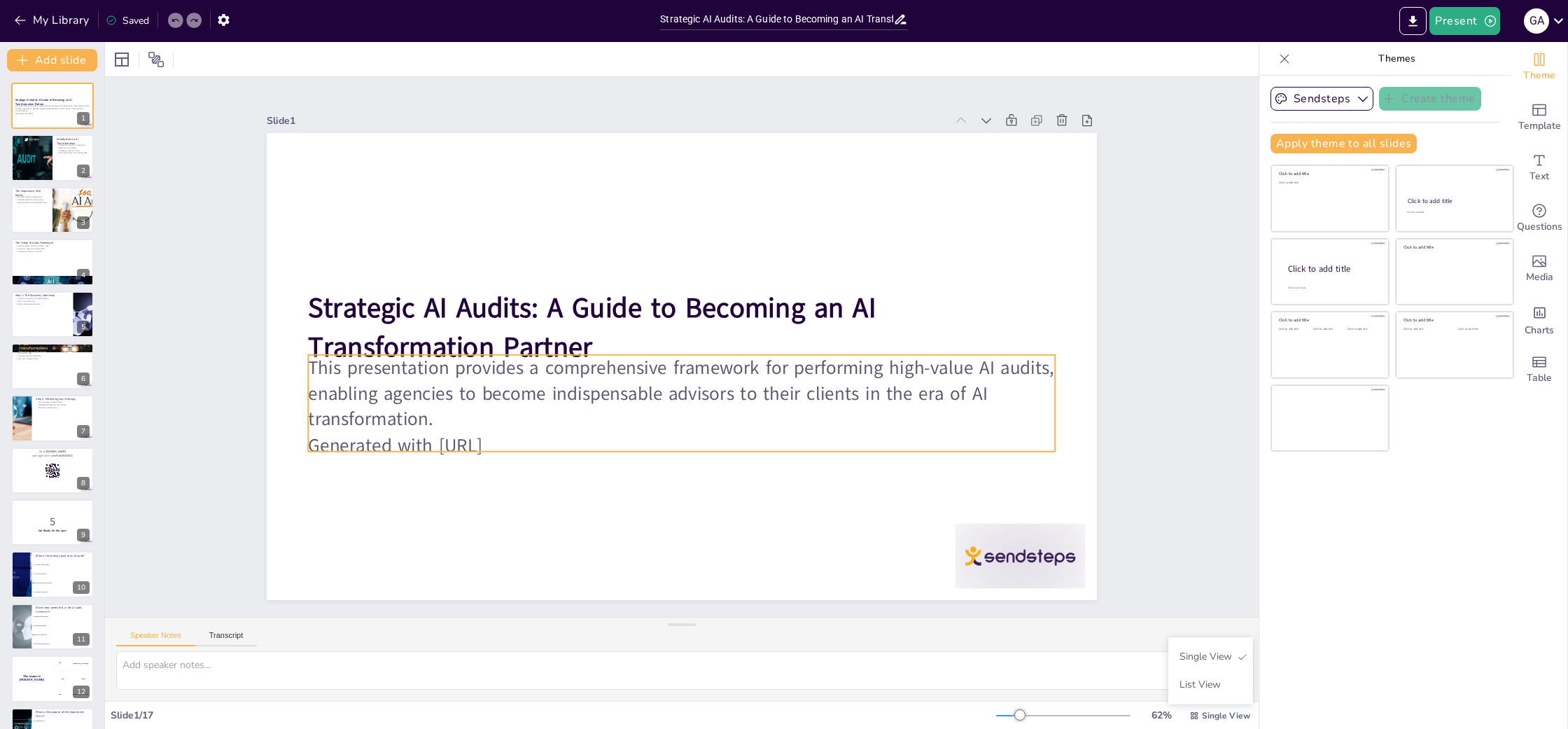
checkbox input "true"
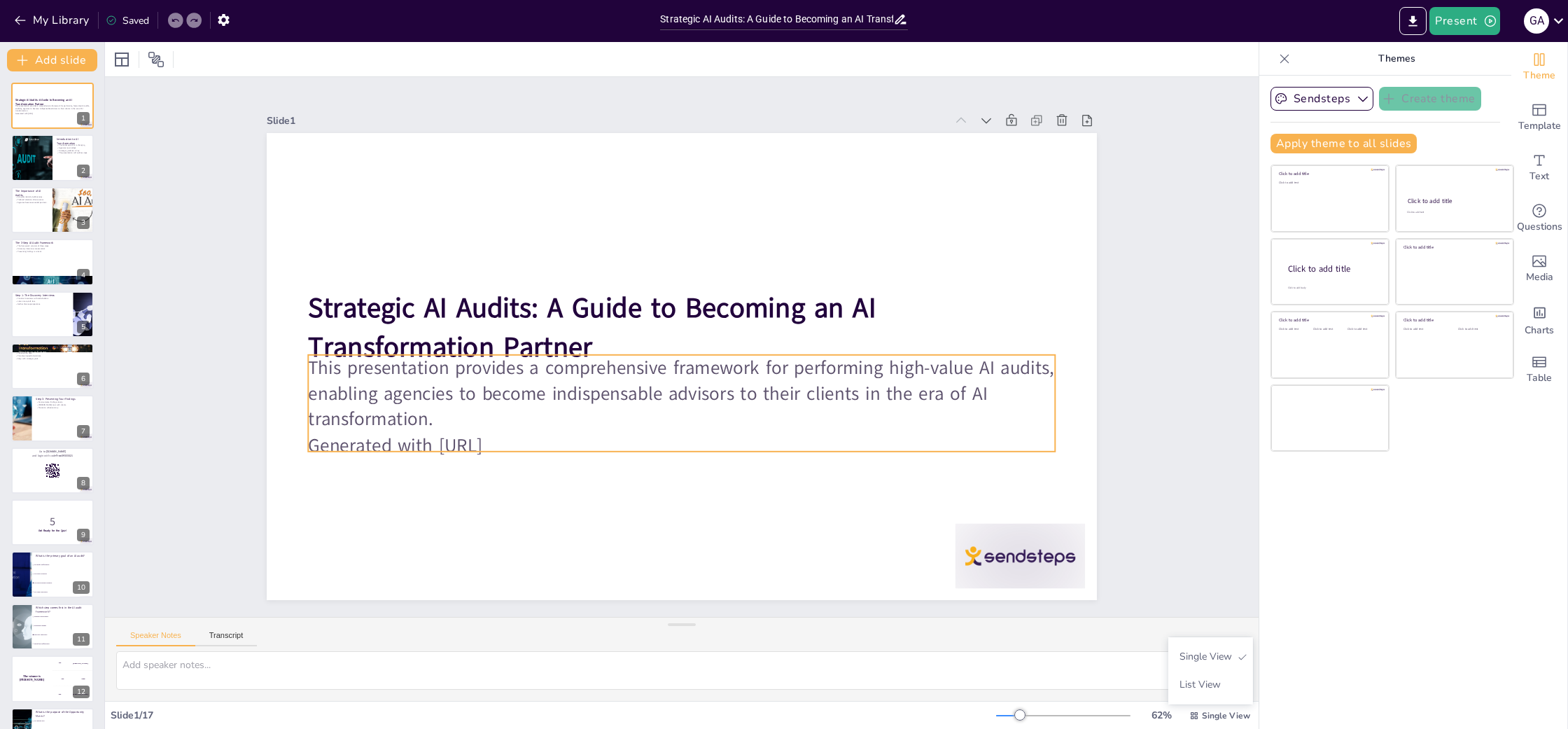
checkbox input "true"
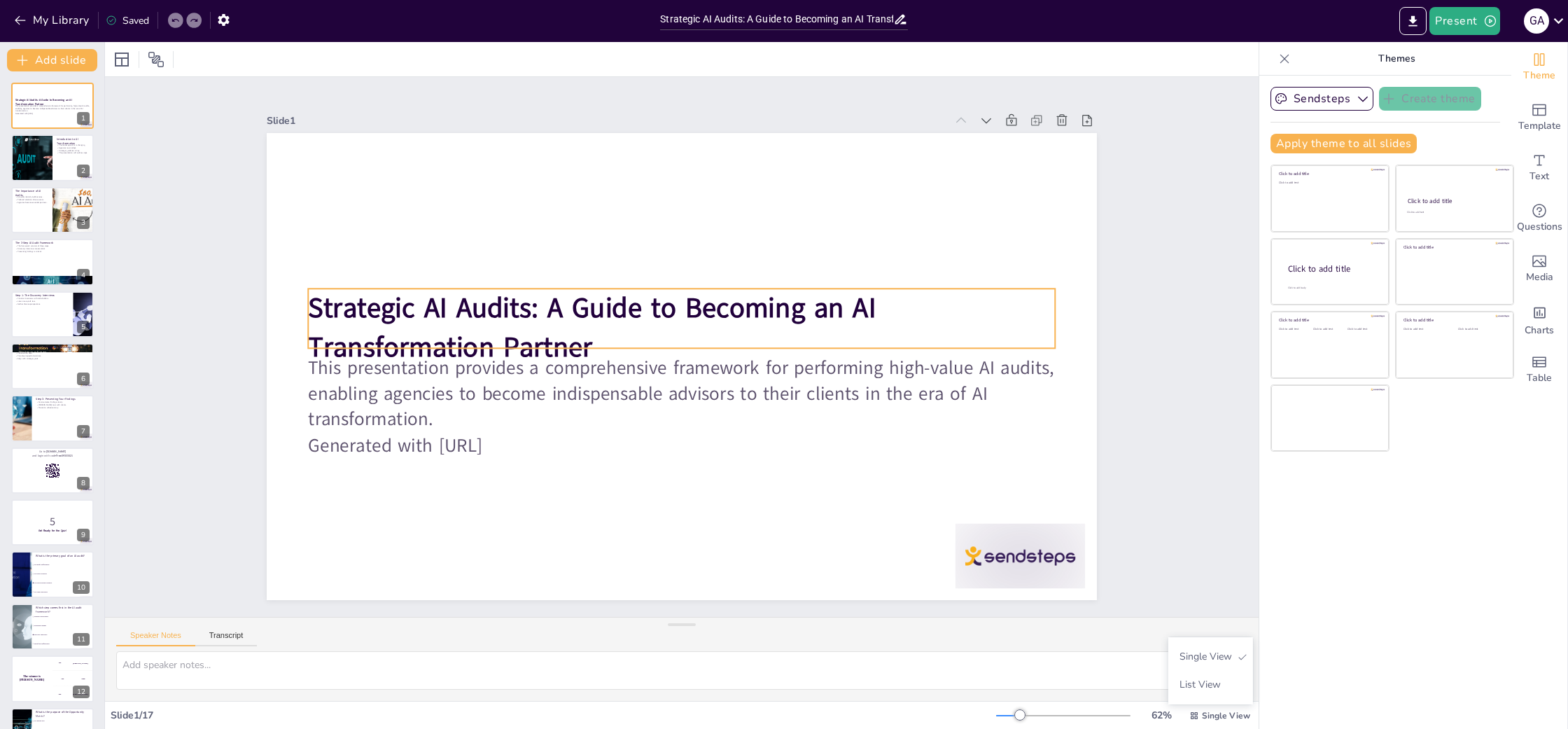
checkbox input "true"
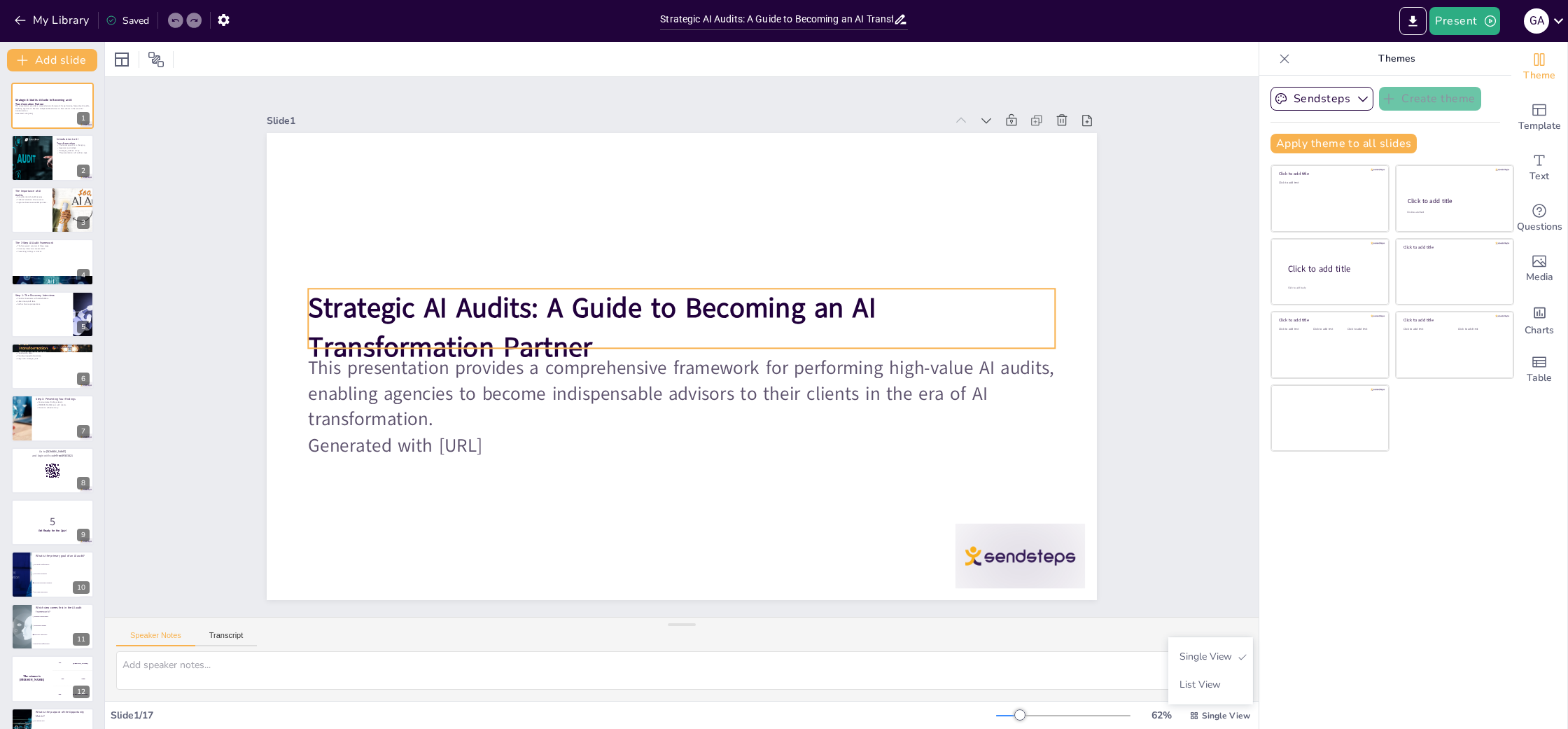
checkbox input "true"
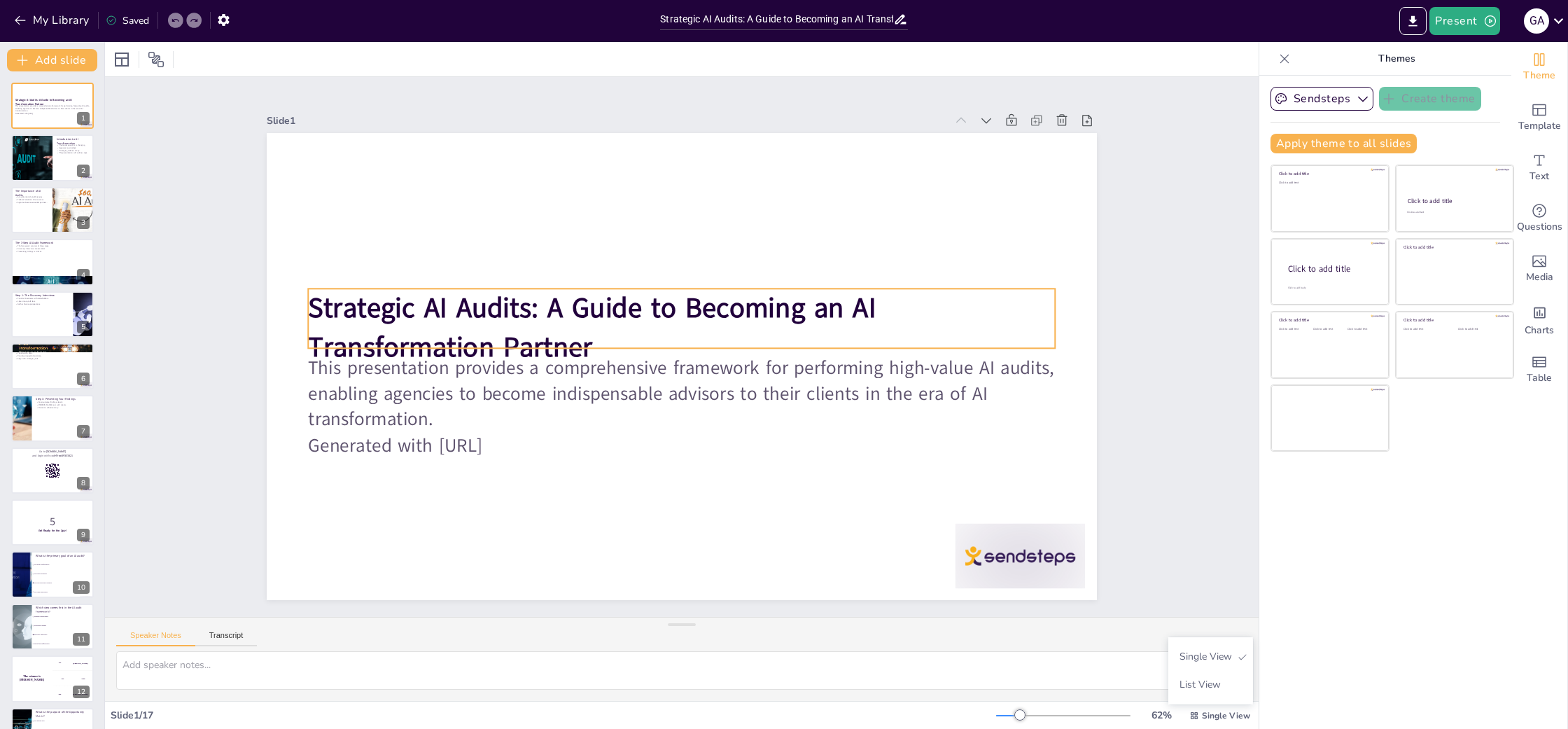
checkbox input "true"
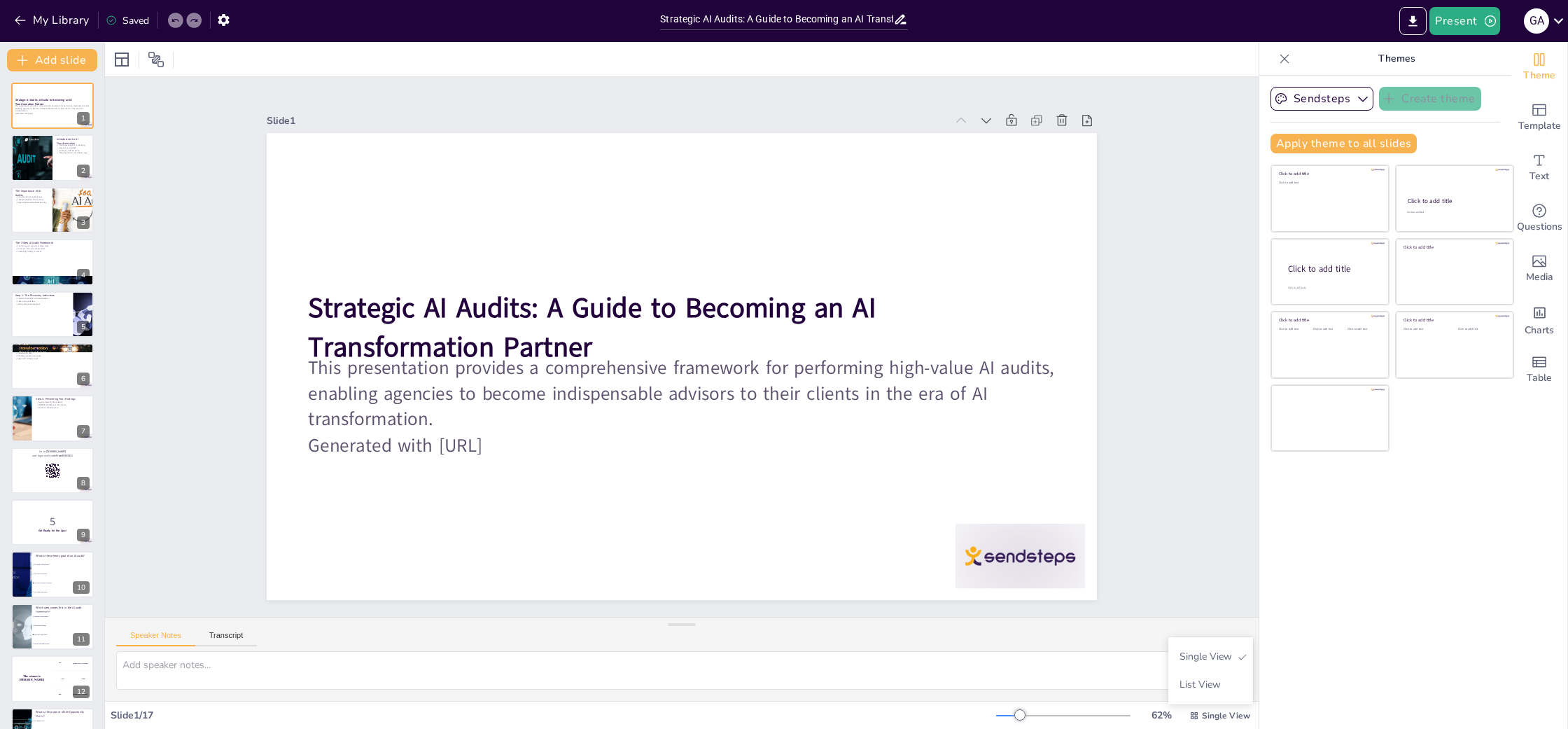
checkbox input "true"
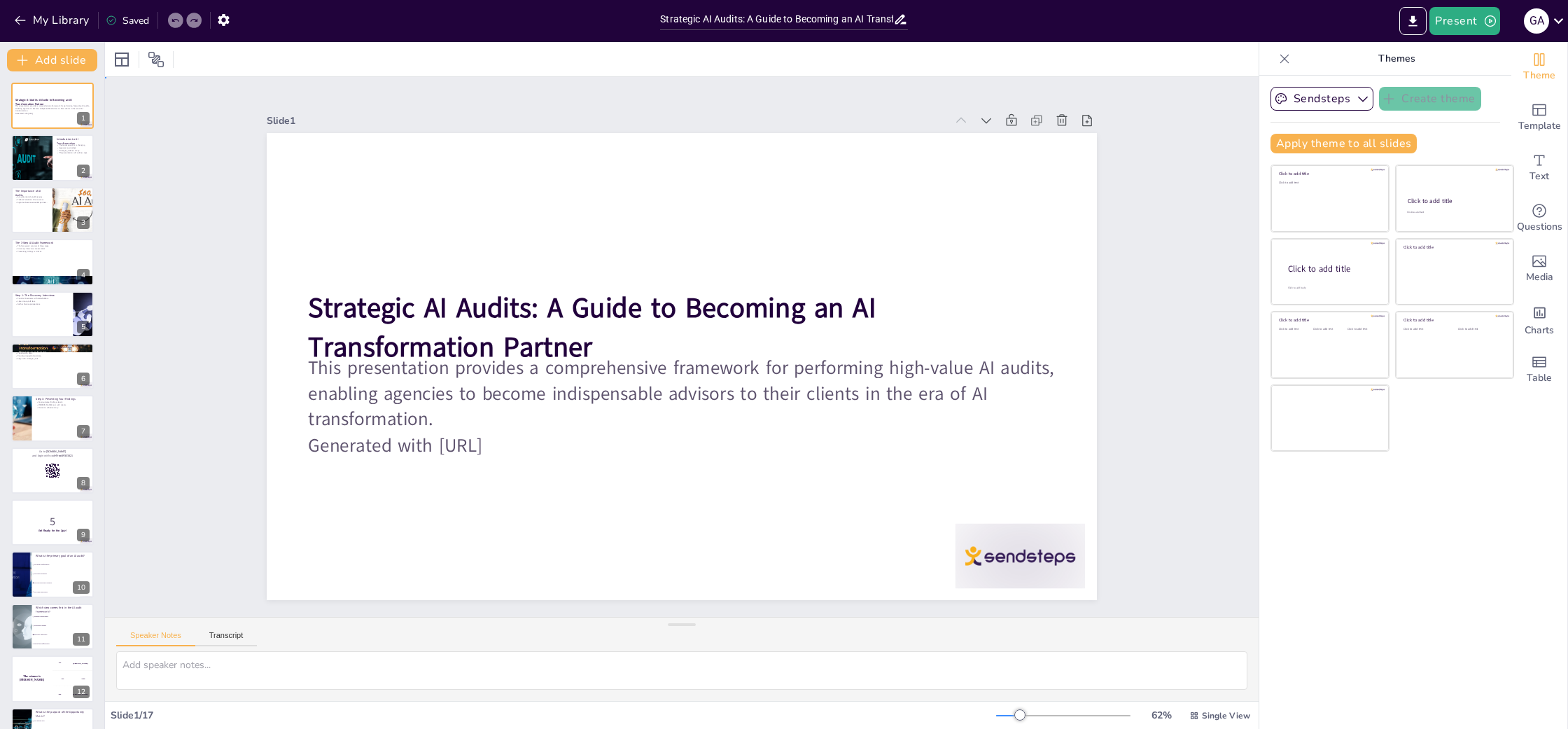
click at [183, 121] on div "Slide 1 Strategic AI Audits: A Guide to Becoming an AI Transformation Partner T…" at bounding box center [681, 347] width 1204 height 657
checkbox input "true"
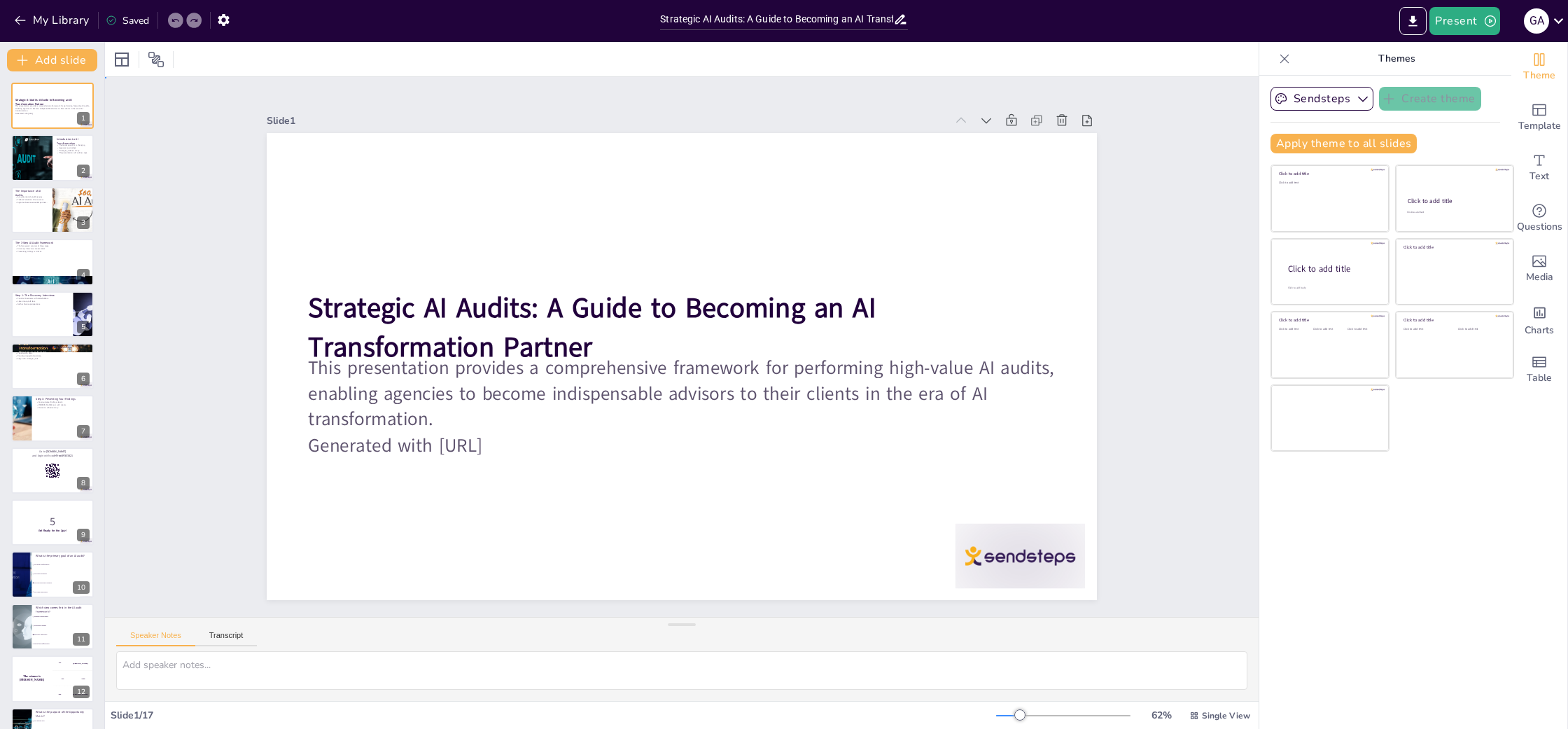
checkbox input "true"
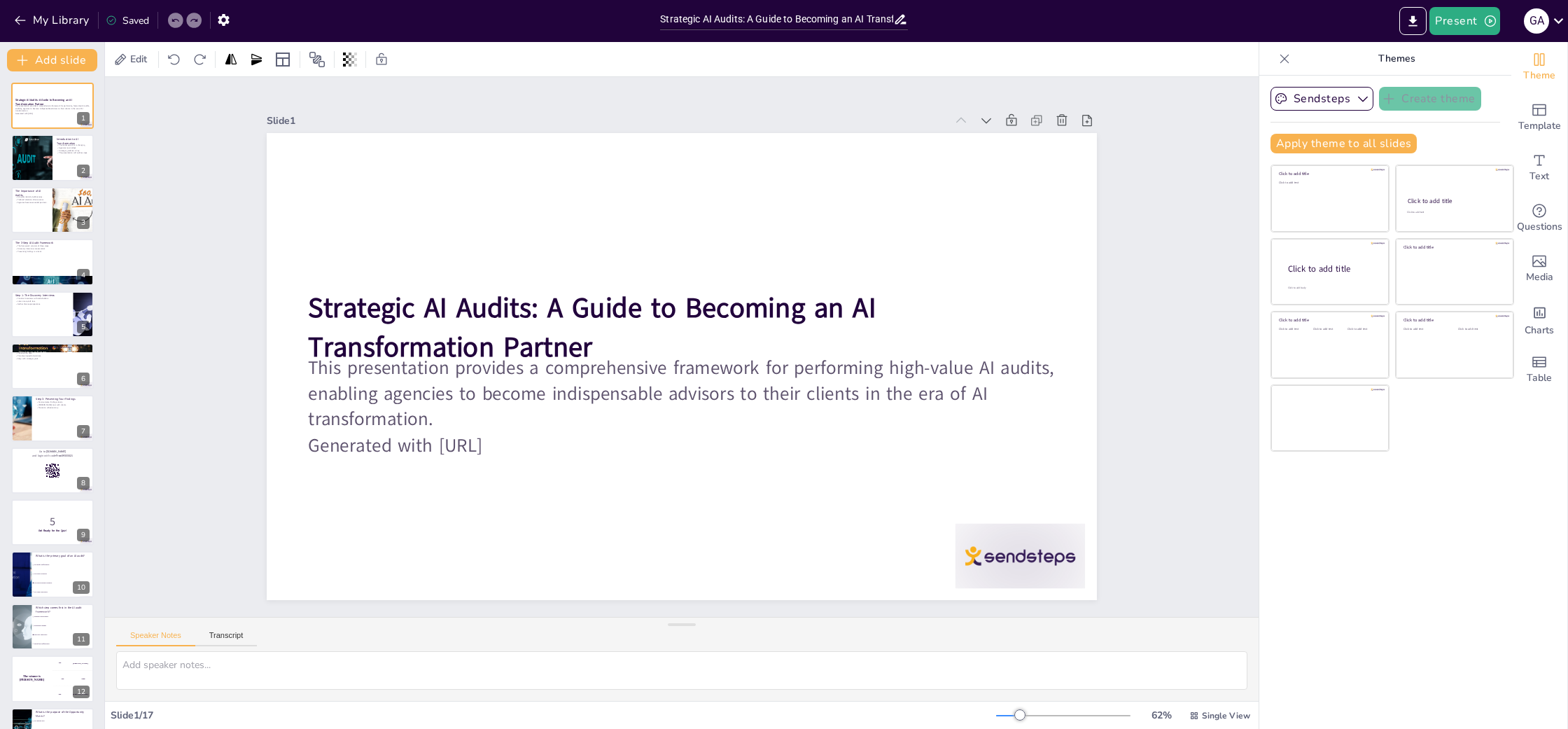
checkbox input "true"
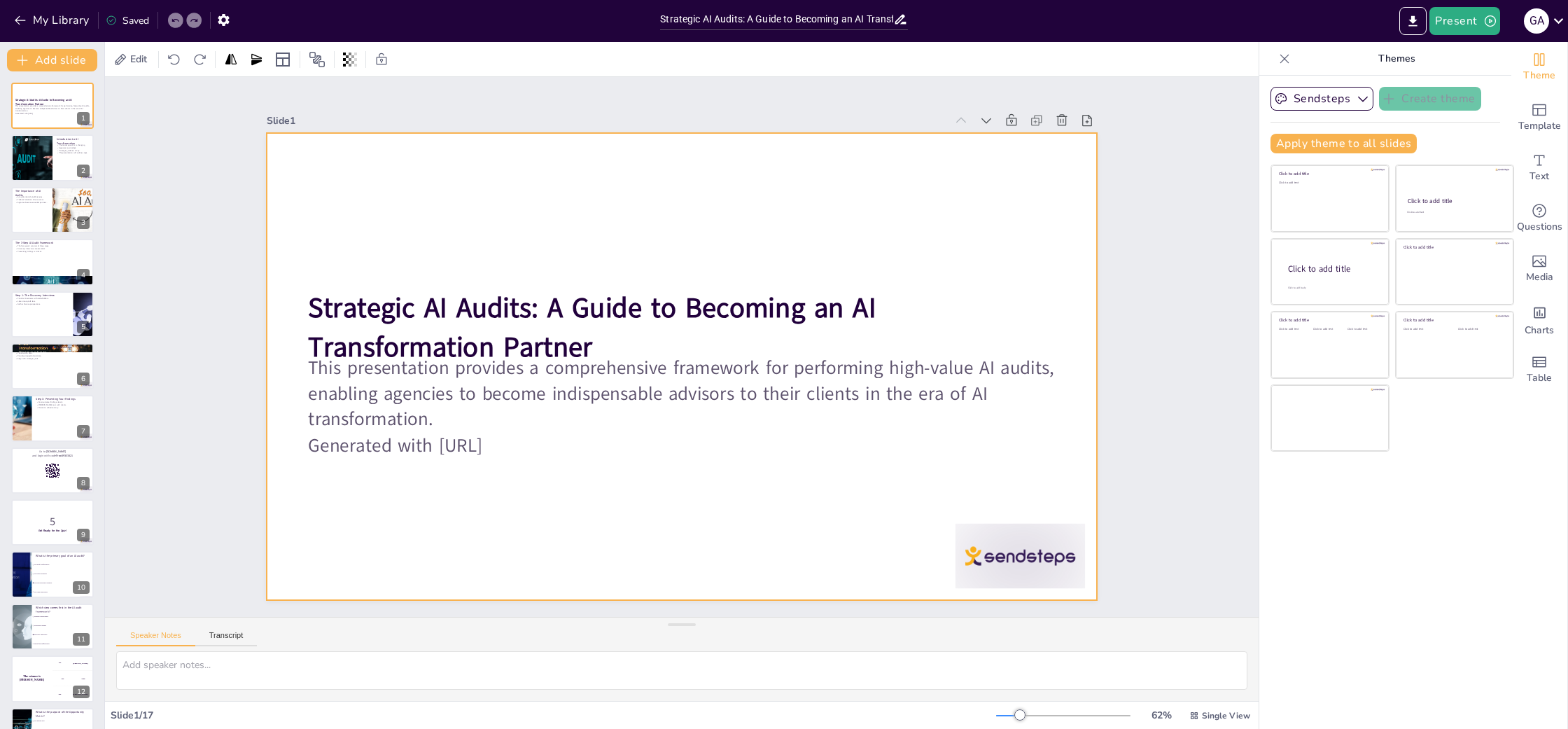
checkbox input "true"
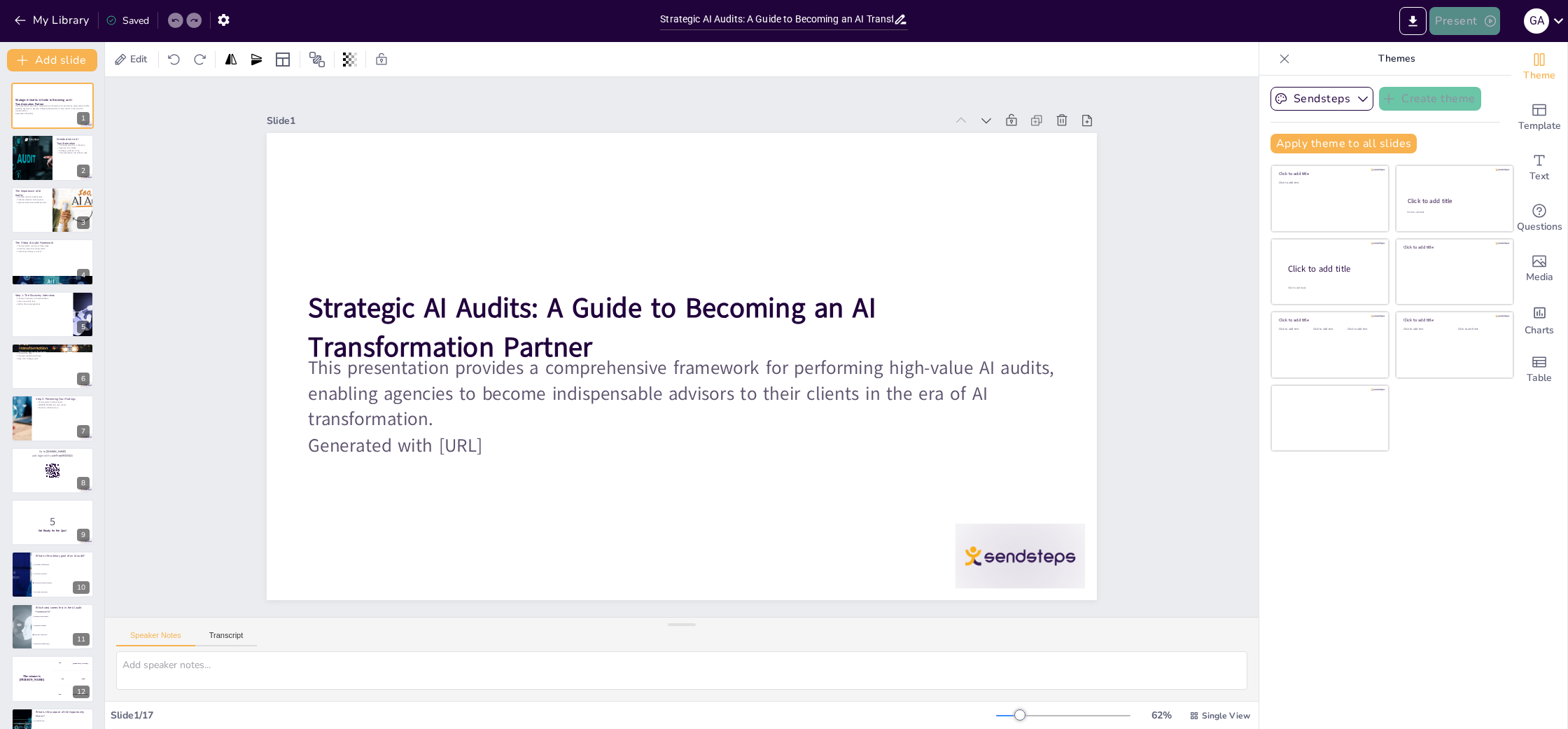
click at [1466, 22] on button "Present" at bounding box center [1464, 21] width 70 height 28
click at [1483, 58] on li "Preview presentation" at bounding box center [1486, 51] width 110 height 22
